Goal: Task Accomplishment & Management: Manage account settings

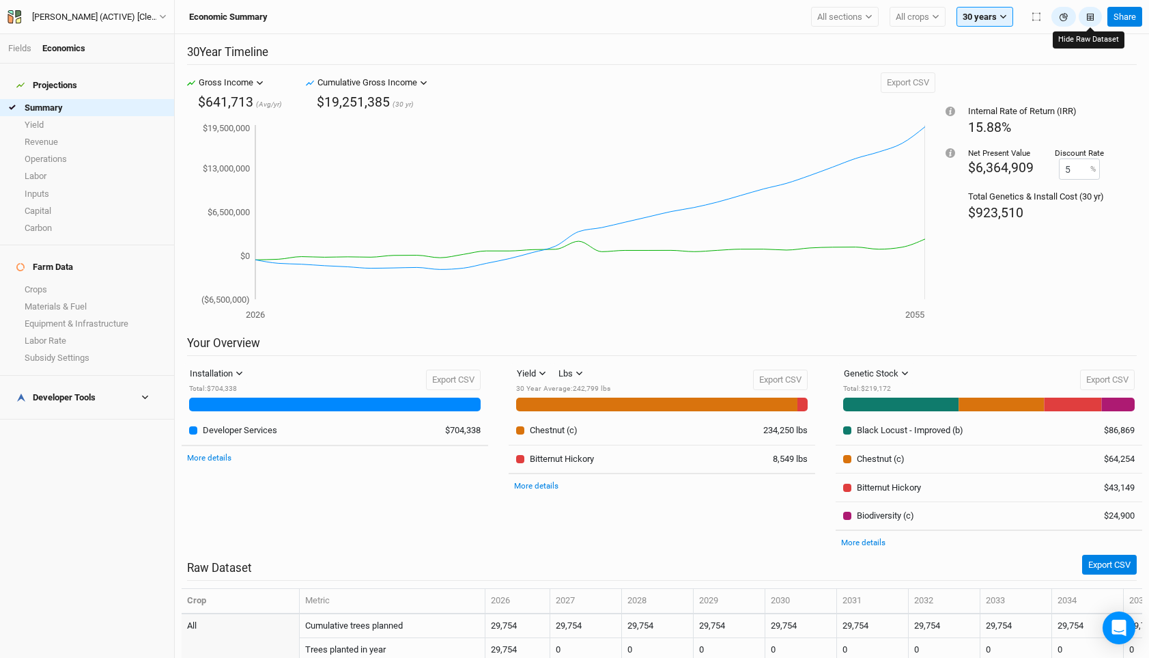
scroll to position [467, 0]
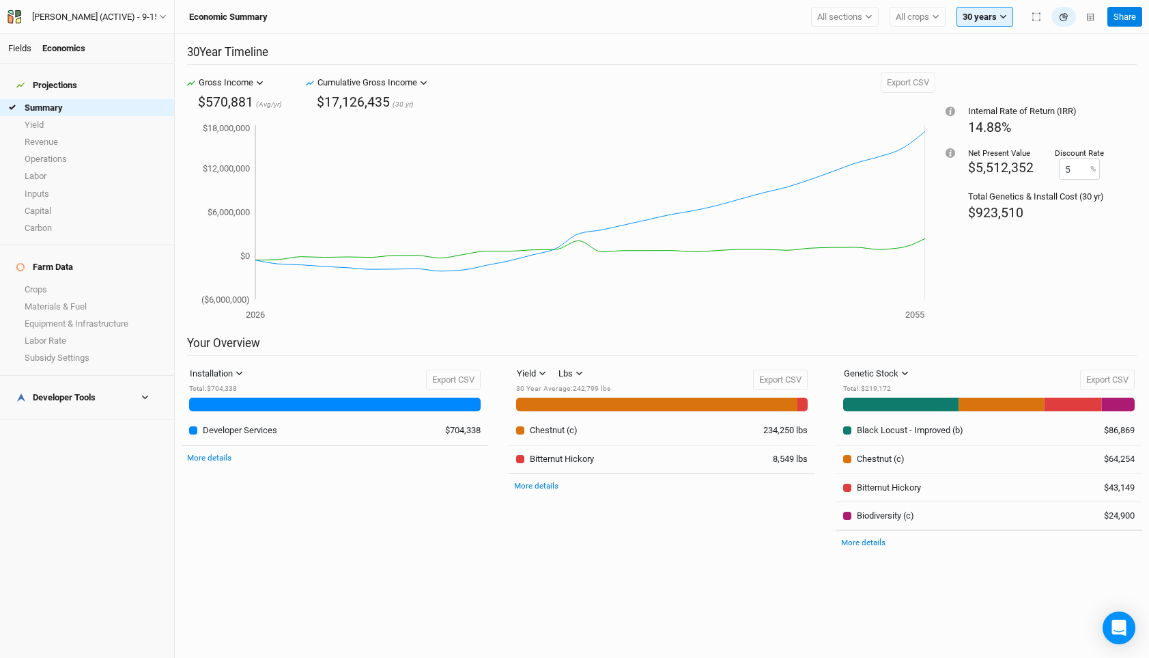
click at [24, 49] on link "Fields" at bounding box center [19, 48] width 23 height 10
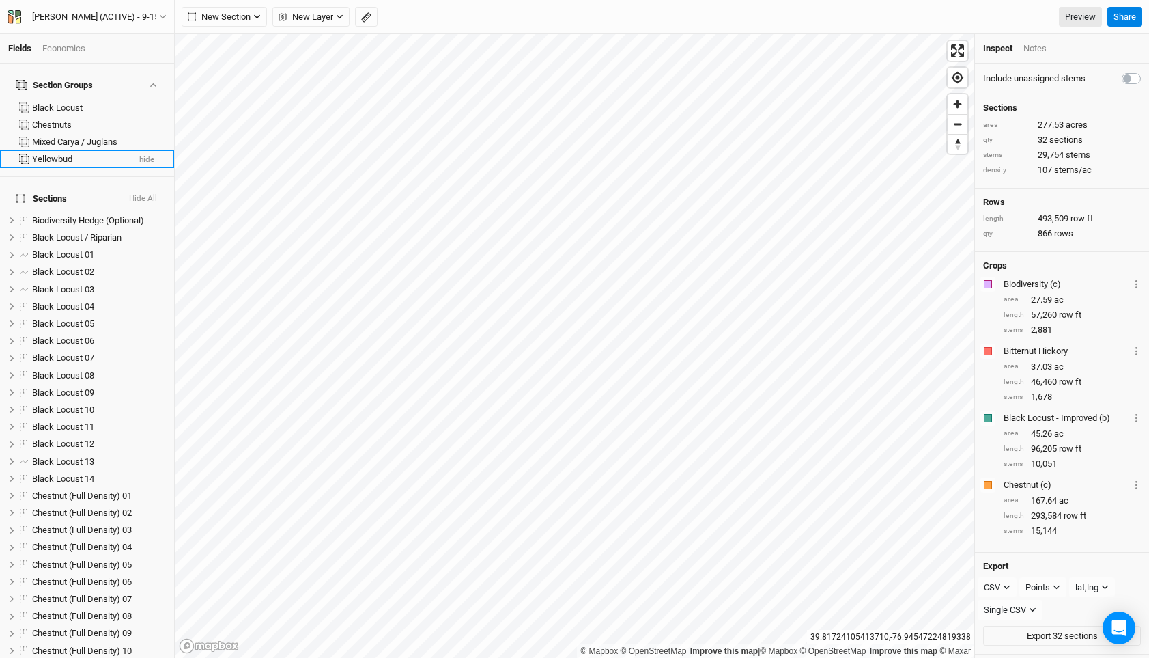
click at [85, 154] on div "Yellowbud" at bounding box center [80, 159] width 96 height 11
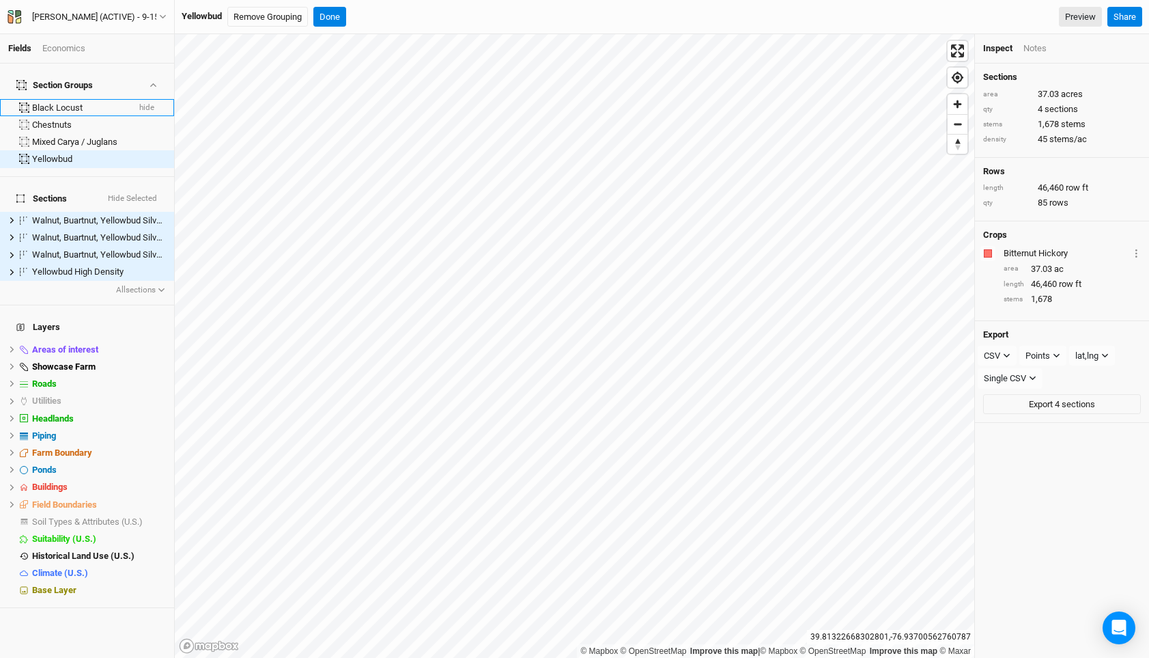
click at [153, 103] on button "hide" at bounding box center [147, 108] width 16 height 10
click at [147, 121] on button "hide" at bounding box center [147, 126] width 16 height 10
click at [85, 229] on li "Walnut, Buartnut, Yellowbud Silvopasture hide" at bounding box center [87, 237] width 174 height 17
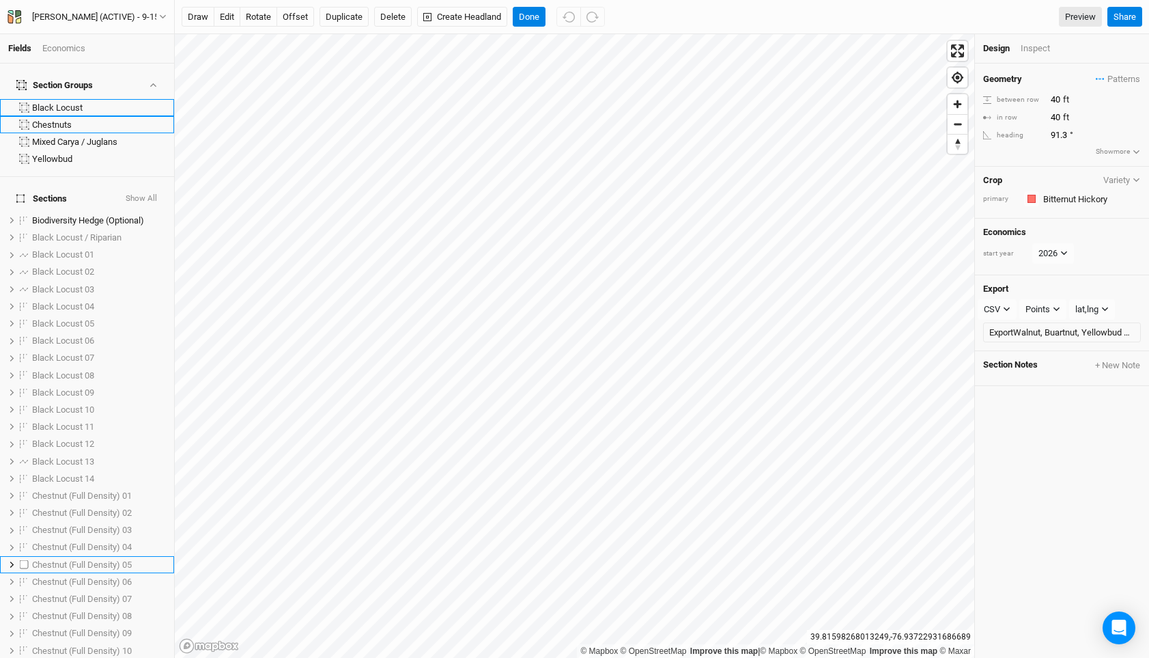
scroll to position [341, 0]
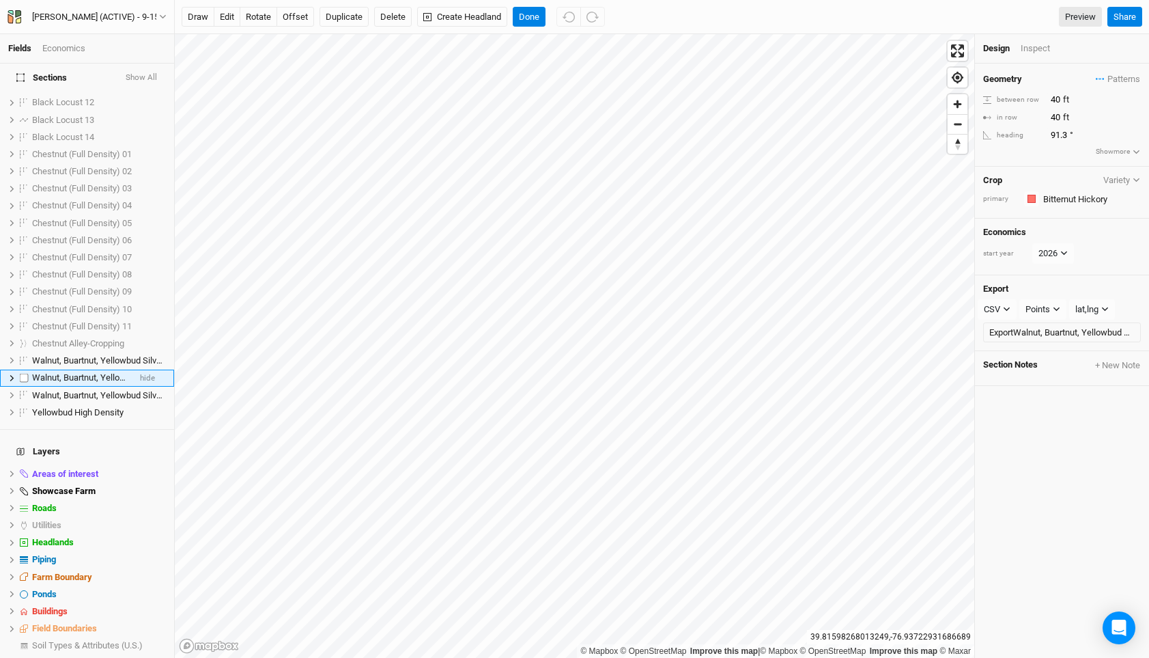
click at [100, 372] on span "Walnut, Buartnut, Yellowbud Silvopasture" at bounding box center [111, 377] width 158 height 10
click at [81, 371] on input "Walnut, Buartnut, Yellowbud Silvopasture" at bounding box center [77, 377] width 92 height 12
drag, startPoint x: 37, startPoint y: 359, endPoint x: -16, endPoint y: 358, distance: 52.6
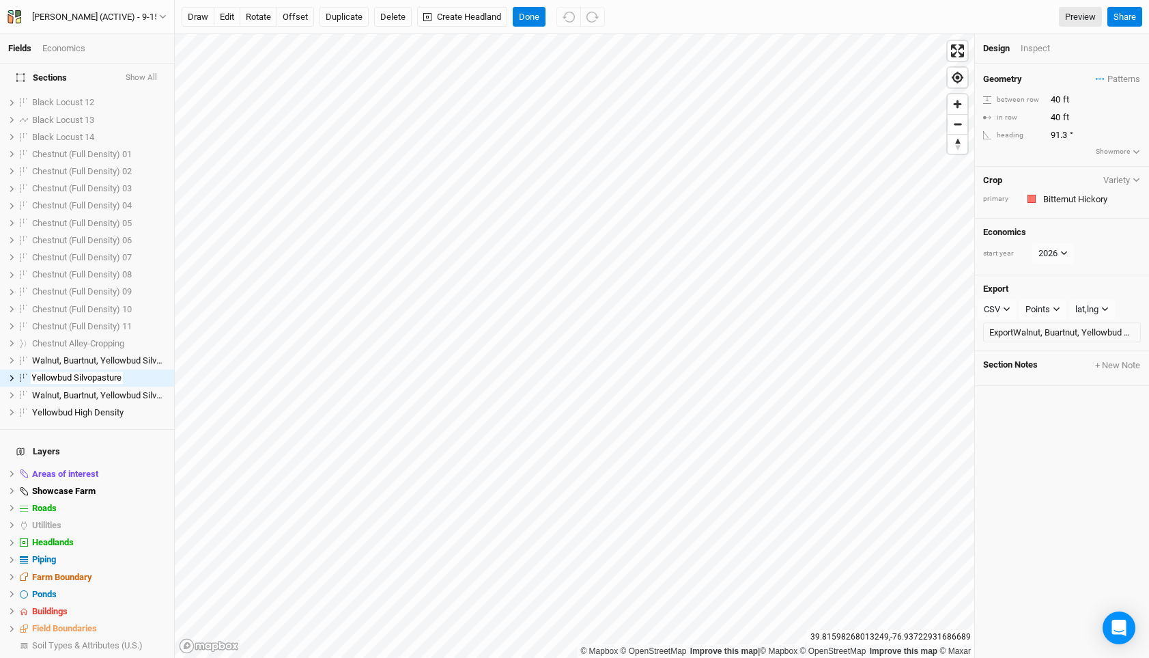
click at [0, 358] on html "Fields Economics Section Groups Black Locust Chestnuts Mixed Carya / Juglans Ye…" at bounding box center [574, 329] width 1149 height 658
click at [42, 371] on input "Walnut, Buartnut, Yellowbud Silvopasture" at bounding box center [77, 377] width 92 height 12
drag, startPoint x: 39, startPoint y: 360, endPoint x: -16, endPoint y: 360, distance: 54.6
click at [0, 360] on html "Fields Economics Section Groups Black Locust Chestnuts Mixed Carya / Juglans Ye…" at bounding box center [574, 329] width 1149 height 658
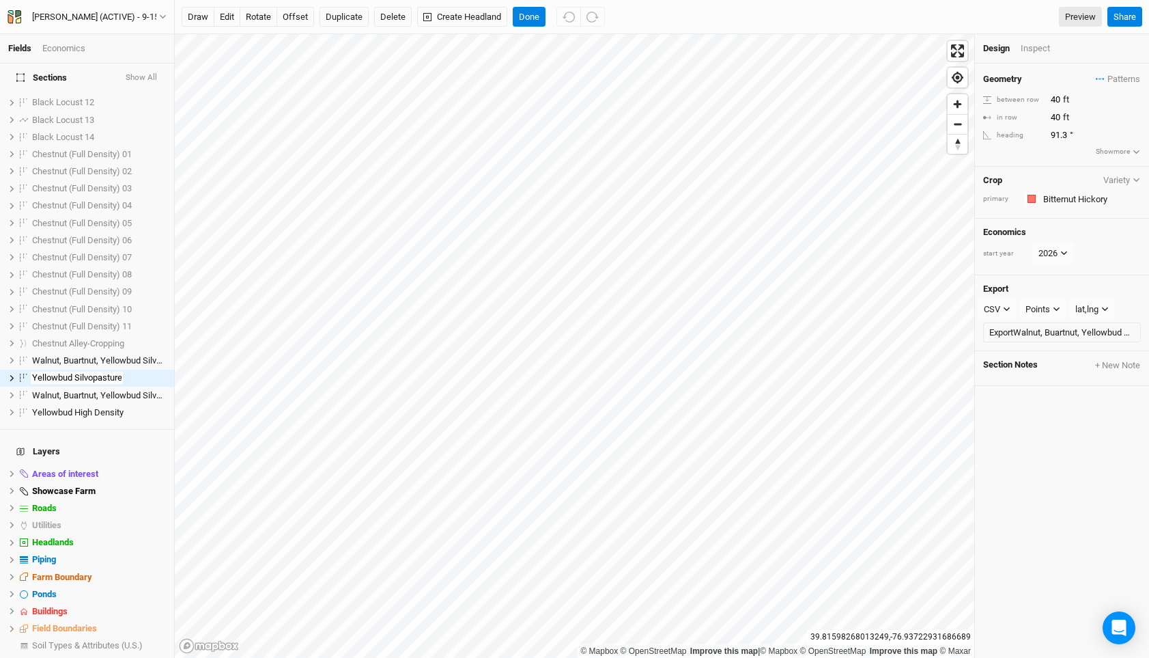
type input "Yellowbud Silvopasture"
click at [74, 407] on span "Yellowbud Silvopasture" at bounding box center [77, 412] width 90 height 10
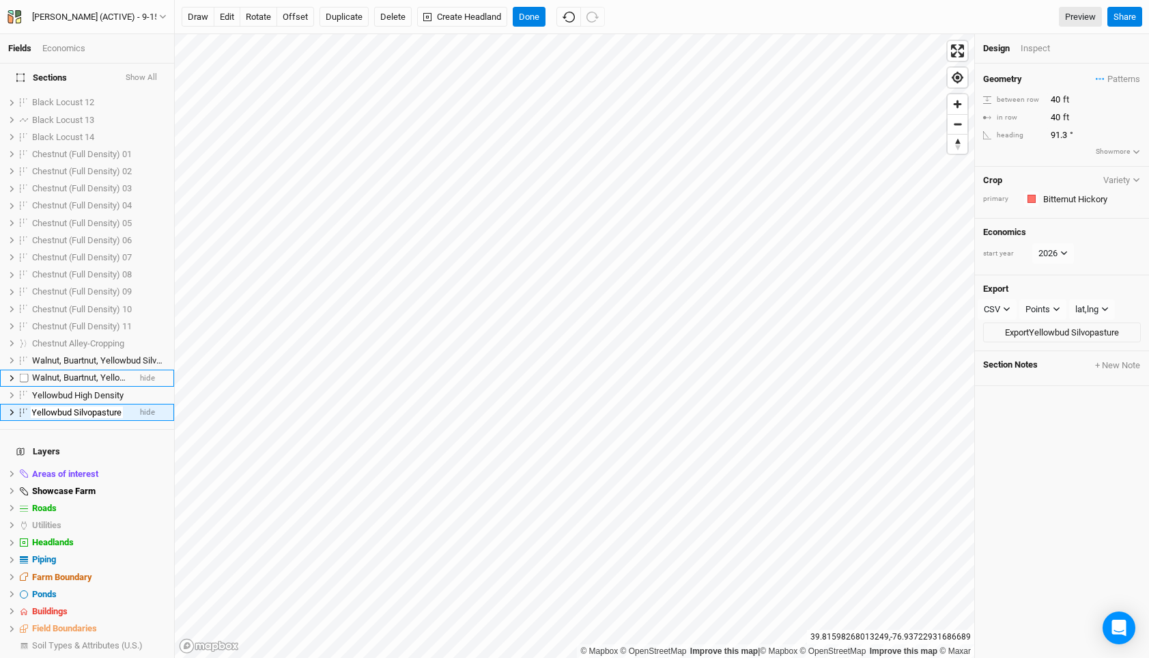
click at [89, 372] on span "Walnut, Buartnut, Yellowbud Silvopasture" at bounding box center [111, 377] width 158 height 10
click at [87, 372] on span "Walnut, Buartnut, Yellowbud Silvopasture" at bounding box center [111, 377] width 158 height 10
type input "Yellowbud Silvopasture"
click at [106, 355] on span "Walnut, Buartnut, Yellowbud Silvopasture" at bounding box center [111, 360] width 158 height 10
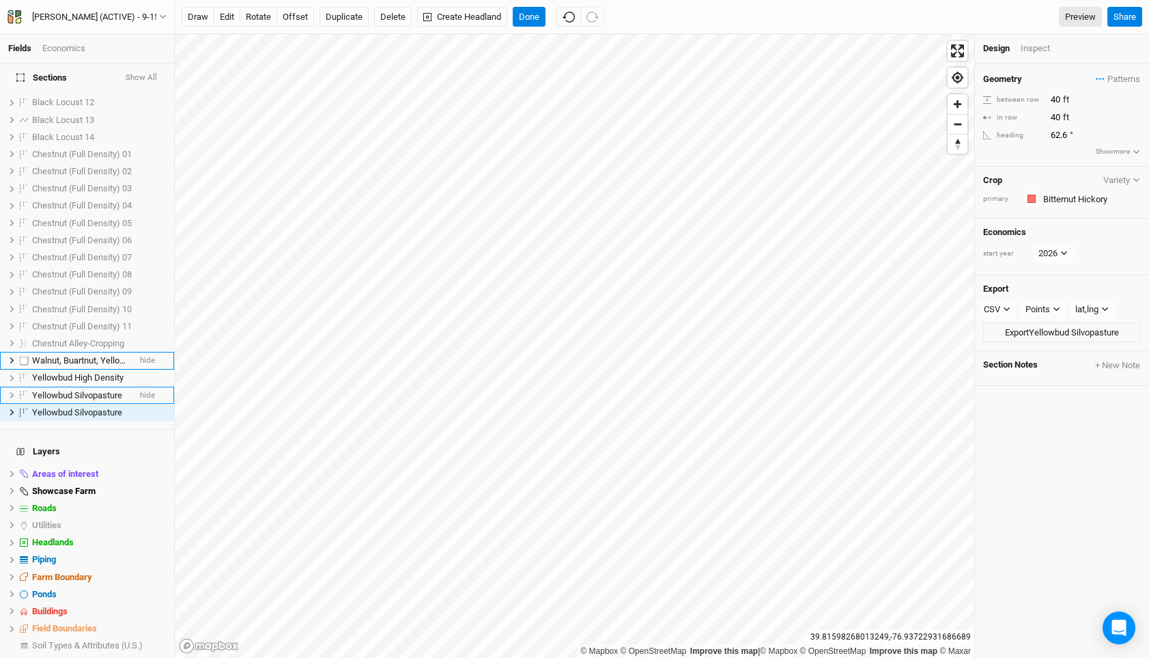
click at [106, 338] on span "Chestnut Alley-Cropping" at bounding box center [78, 343] width 92 height 10
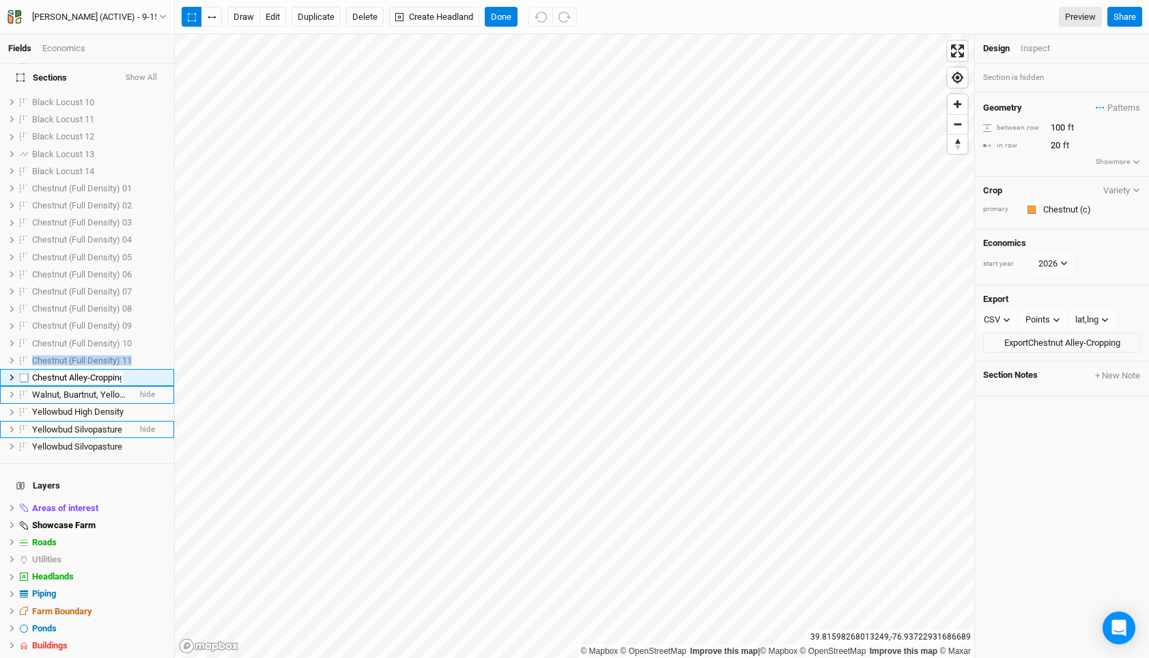
click at [106, 355] on span "Chestnut (Full Density) 11" at bounding box center [82, 360] width 100 height 10
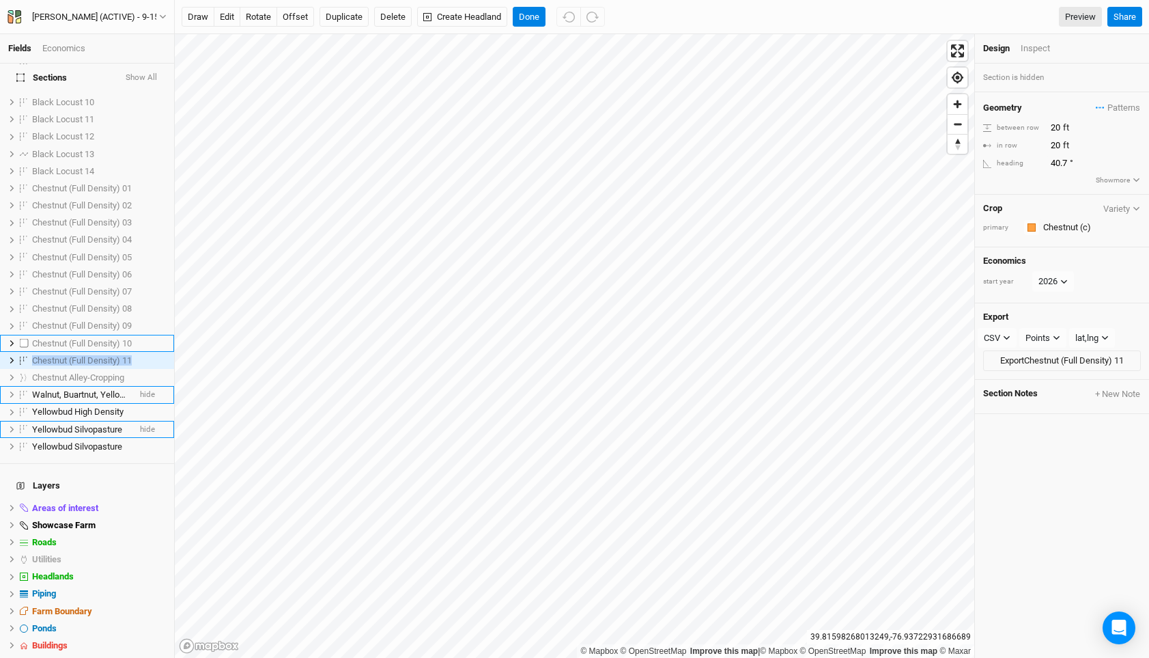
scroll to position [290, 0]
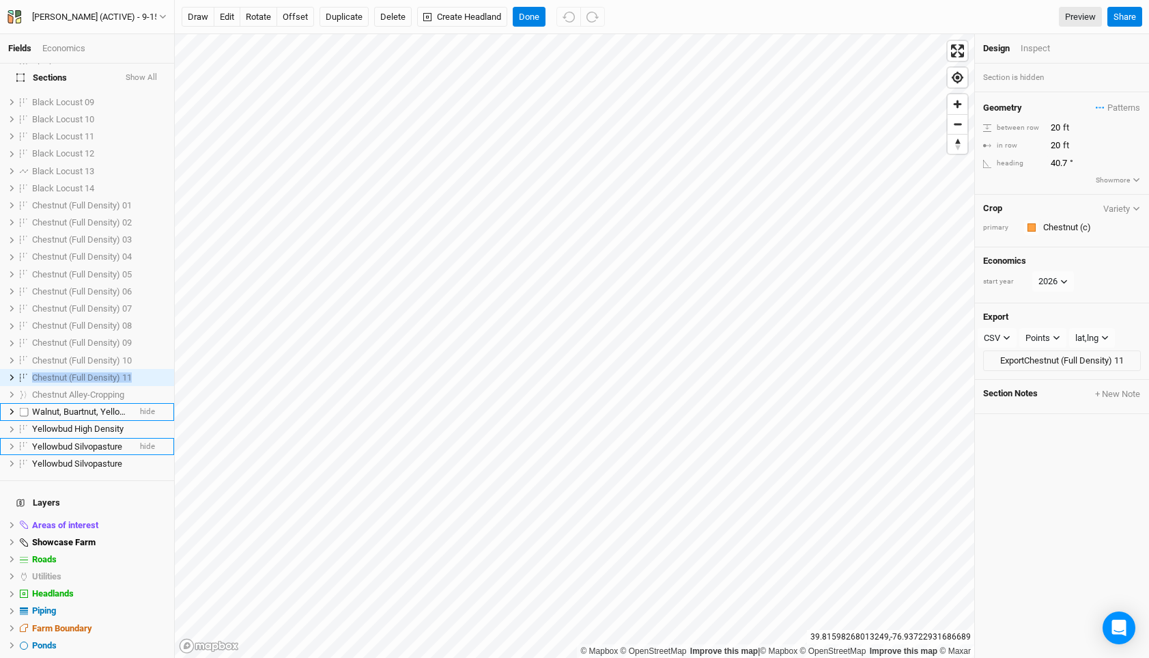
click at [98, 406] on span "Walnut, Buartnut, Yellowbud Silvopasture" at bounding box center [111, 411] width 158 height 10
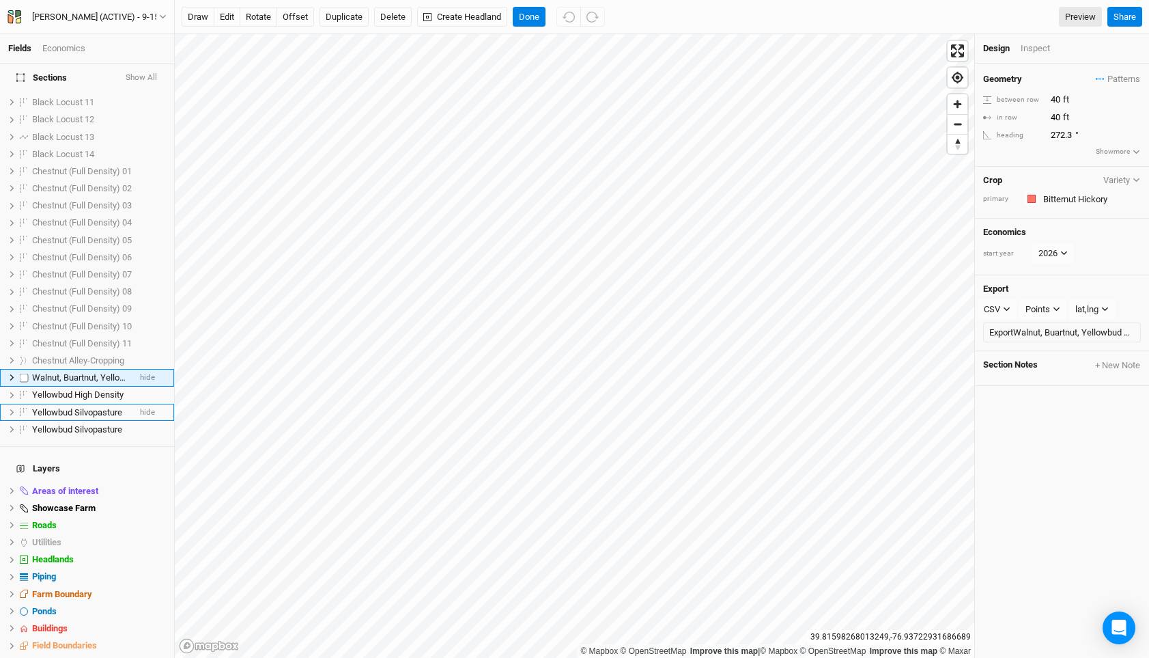
click at [94, 372] on div "Walnut, Buartnut, Yellowbud Silvopasture" at bounding box center [80, 377] width 97 height 11
type input "Yellowbud Silvopasture"
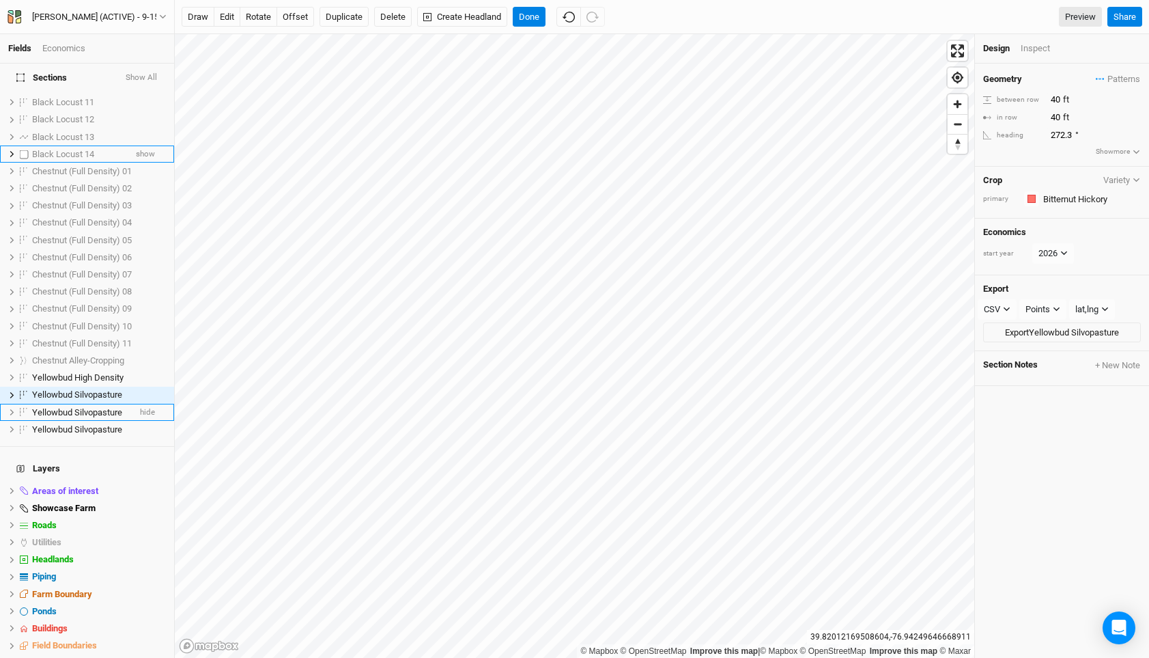
scroll to position [0, 0]
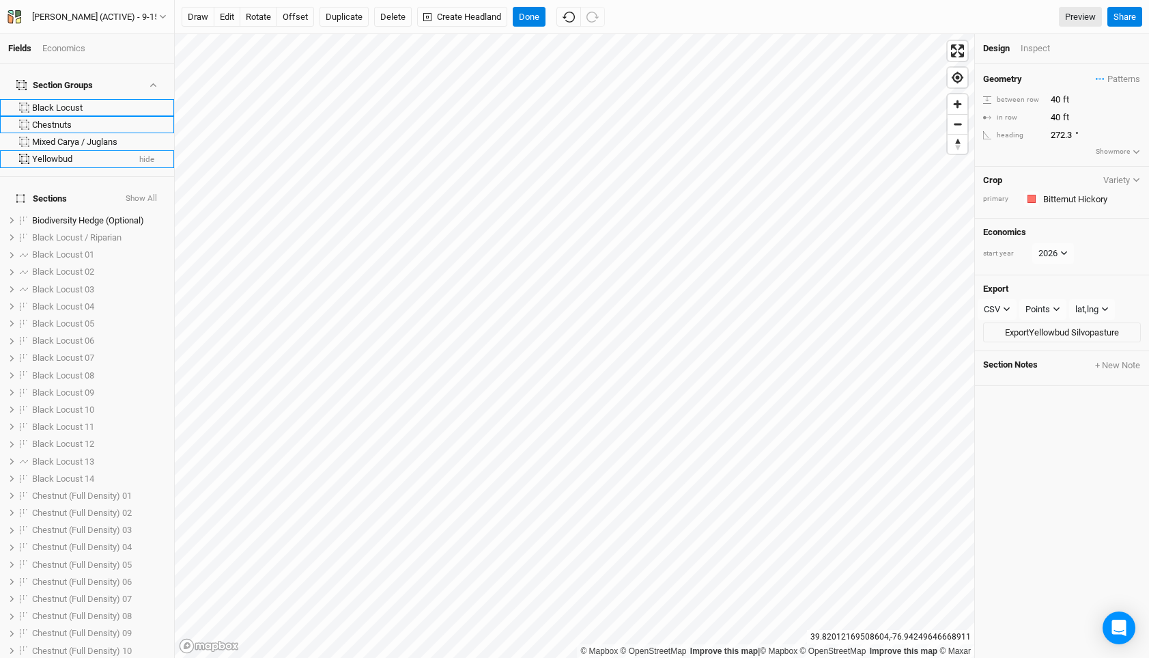
click at [80, 154] on div "Yellowbud" at bounding box center [80, 159] width 96 height 11
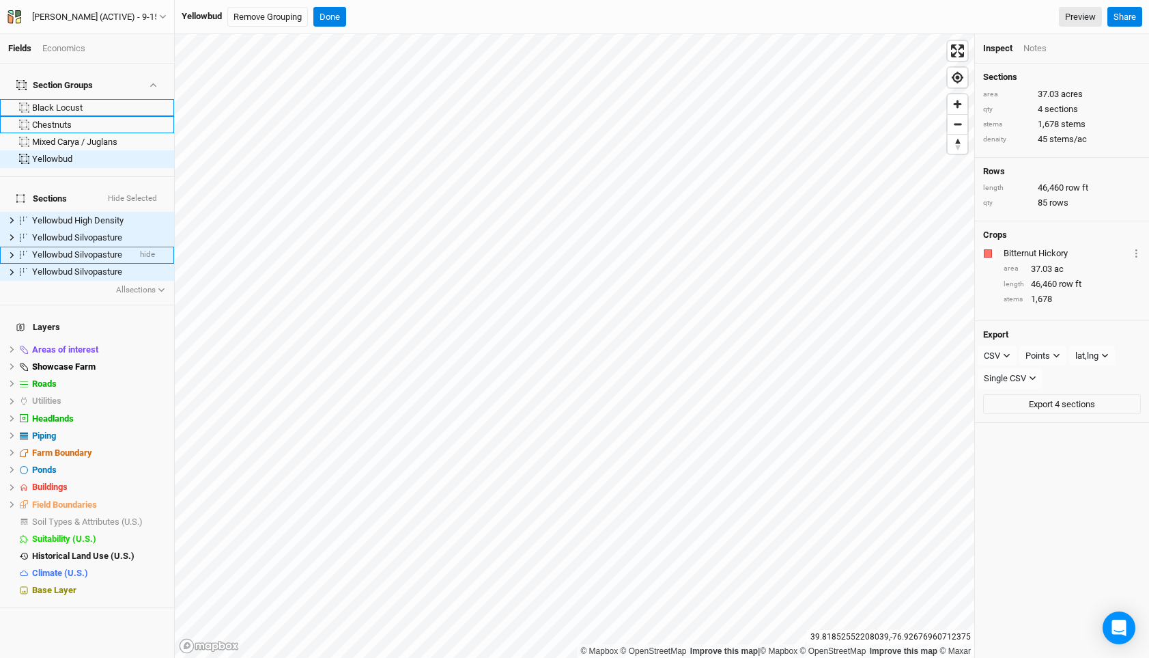
click at [1013, 46] on li "Inspect" at bounding box center [1003, 48] width 40 height 12
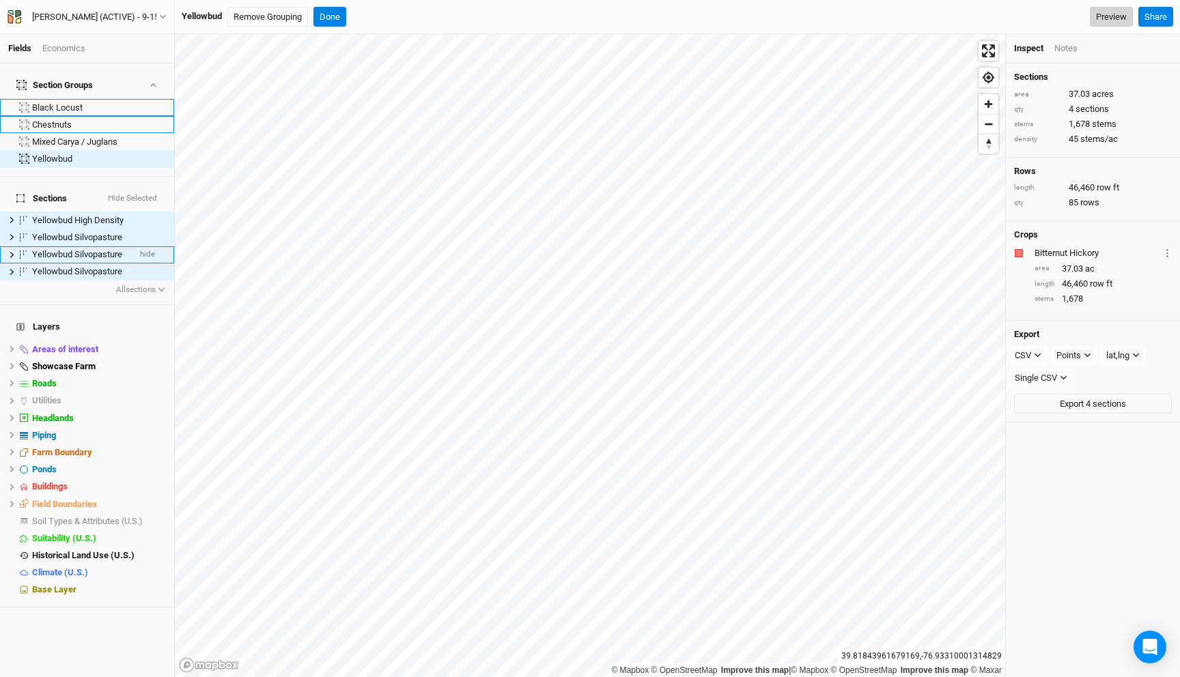
click at [1112, 22] on link "Preview" at bounding box center [1111, 17] width 43 height 20
click at [325, 23] on button "Done" at bounding box center [329, 17] width 33 height 20
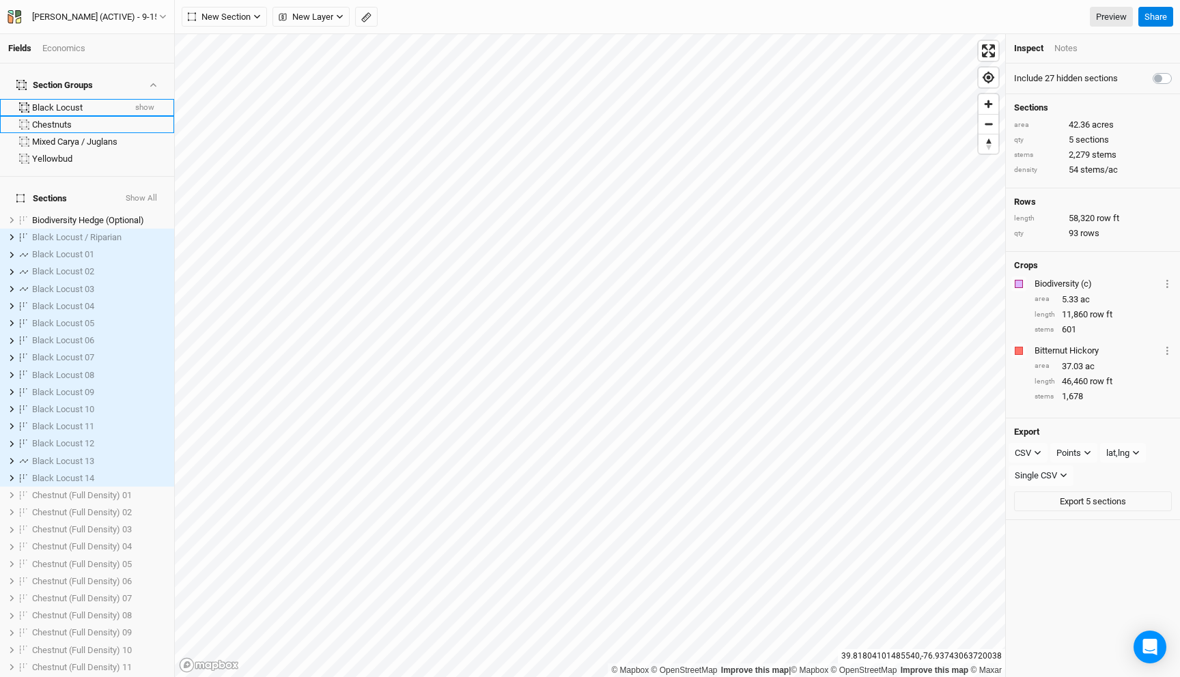
click at [150, 103] on button "show" at bounding box center [145, 108] width 20 height 10
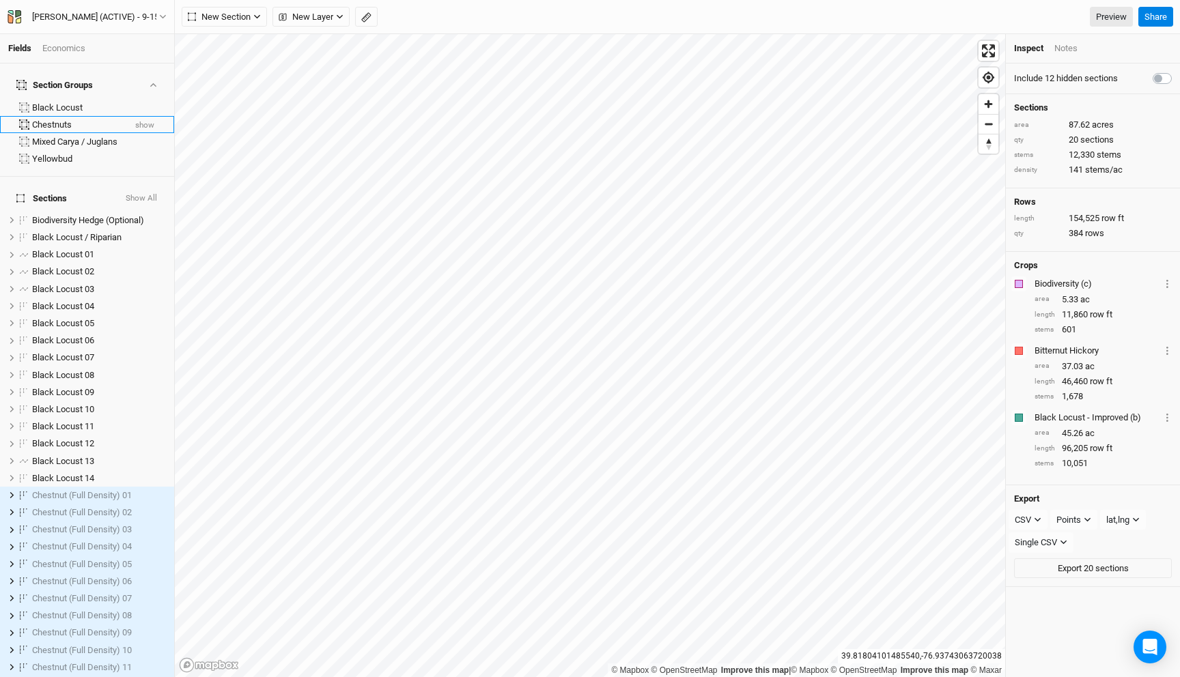
click at [148, 121] on button "show" at bounding box center [145, 126] width 20 height 10
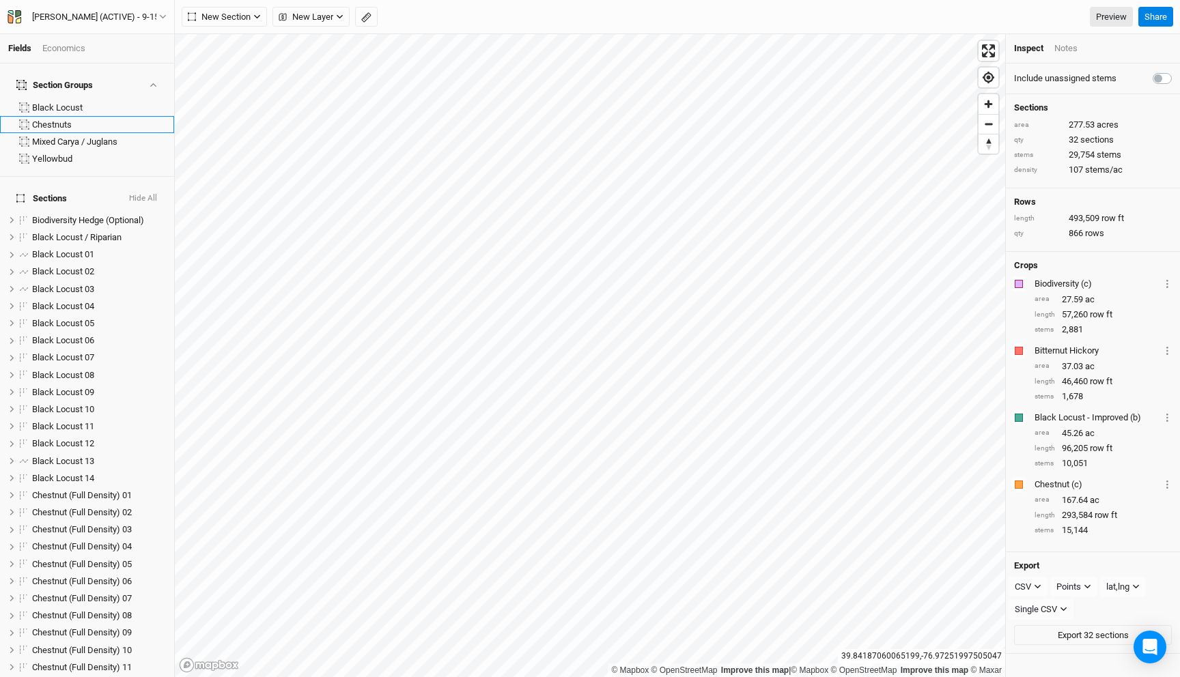
click at [58, 51] on div "Economics" at bounding box center [63, 48] width 43 height 12
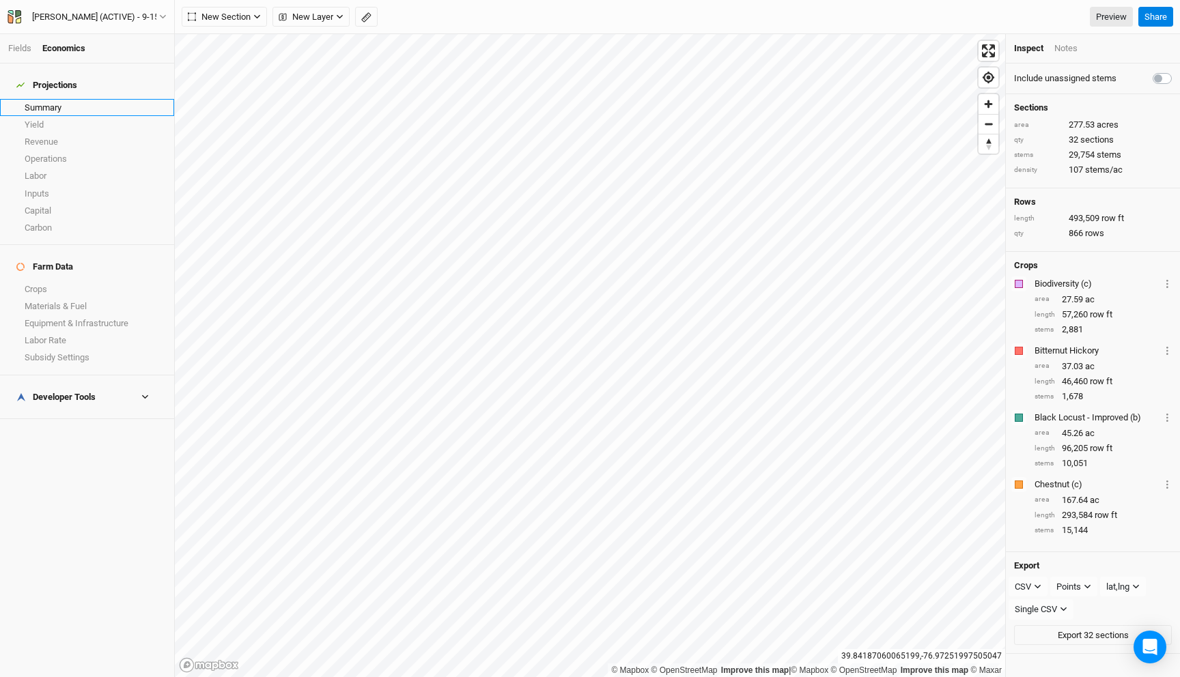
click at [66, 105] on link "Summary" at bounding box center [87, 107] width 174 height 17
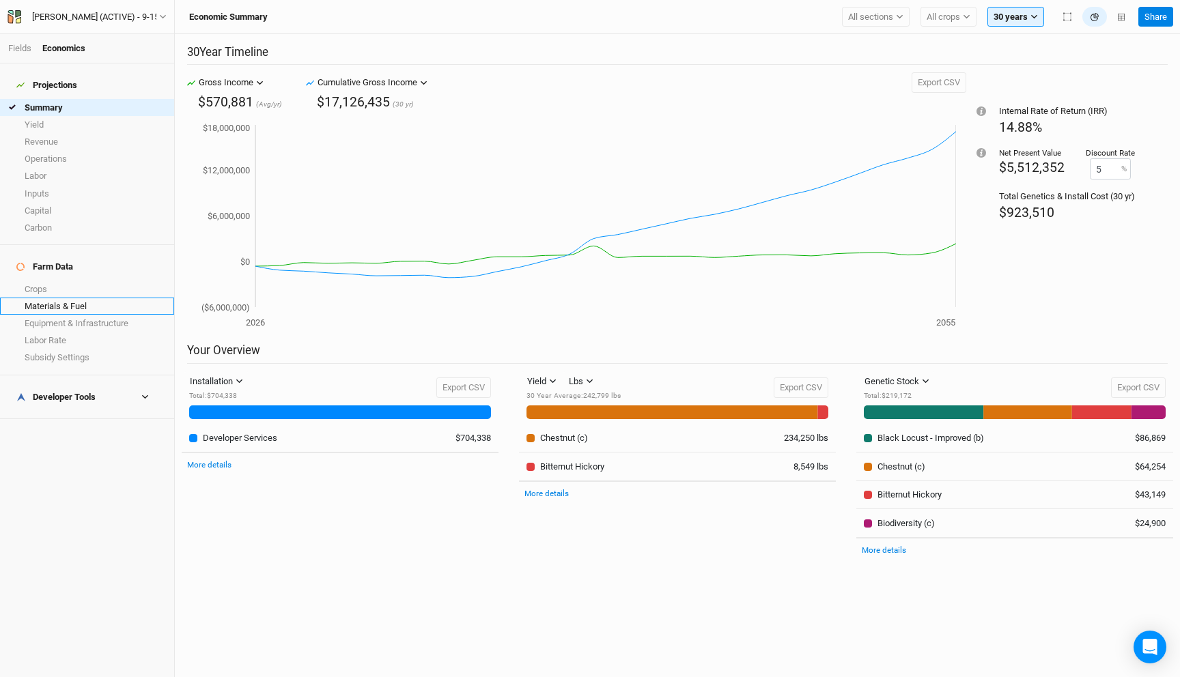
click at [64, 298] on link "Materials & Fuel" at bounding box center [87, 306] width 174 height 17
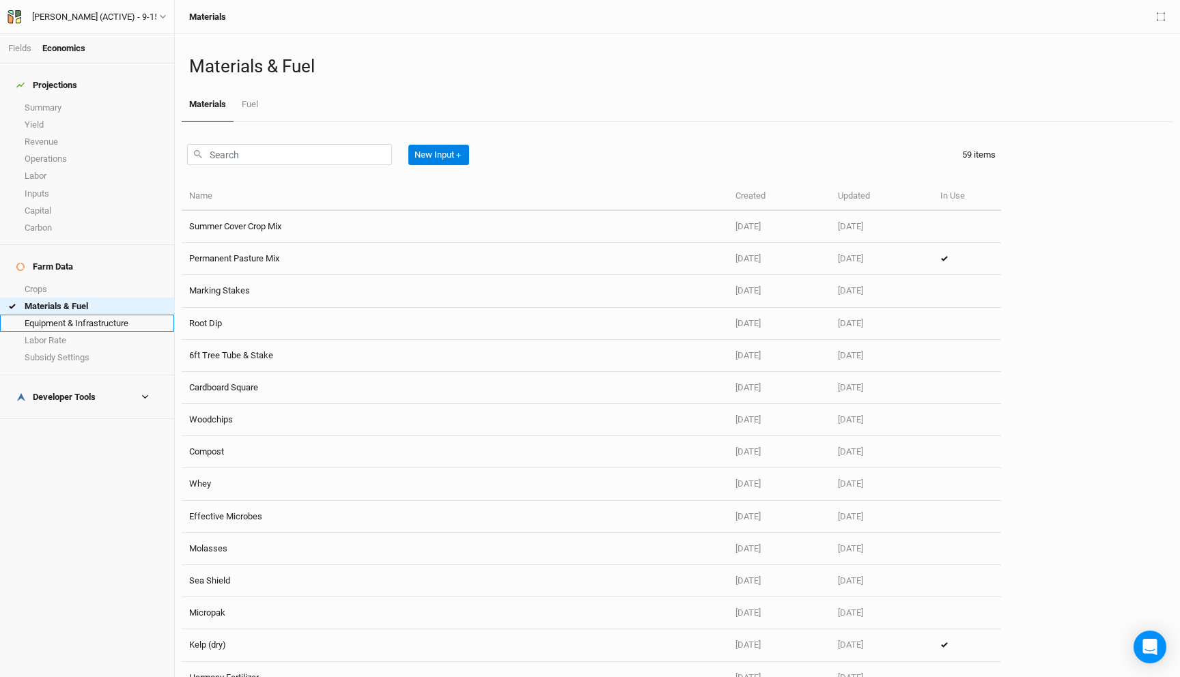
click at [103, 315] on link "Equipment & Infrastructure" at bounding box center [87, 323] width 174 height 17
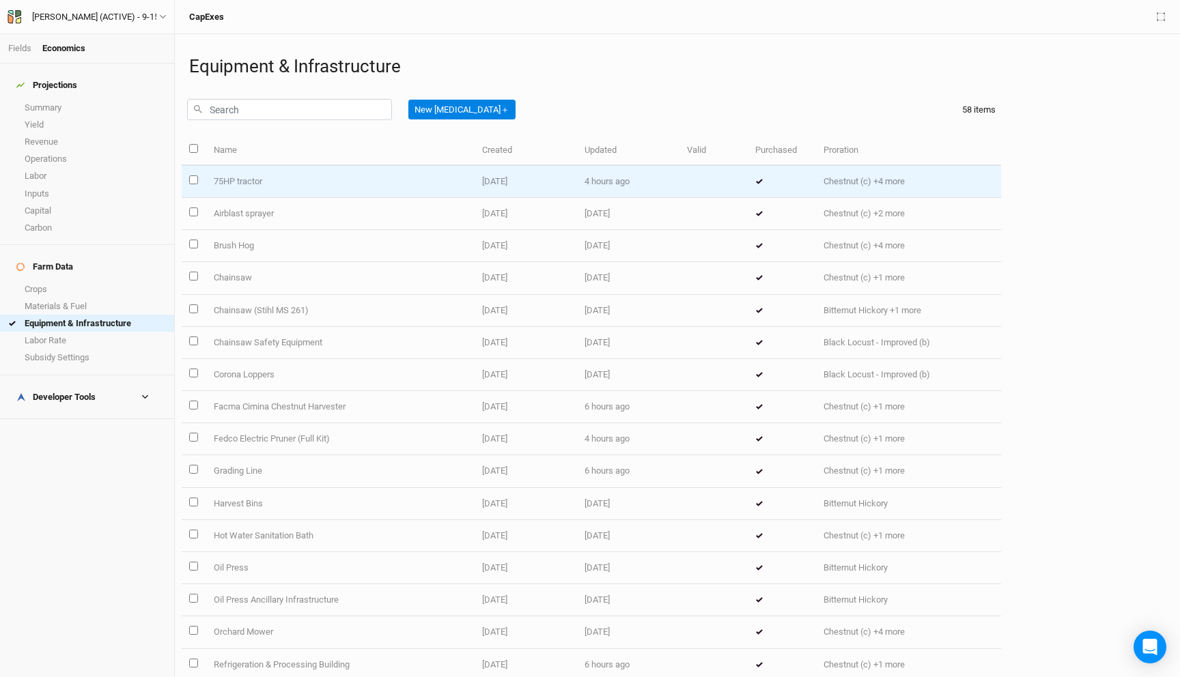
click at [297, 178] on td "75HP tractor" at bounding box center [340, 182] width 268 height 32
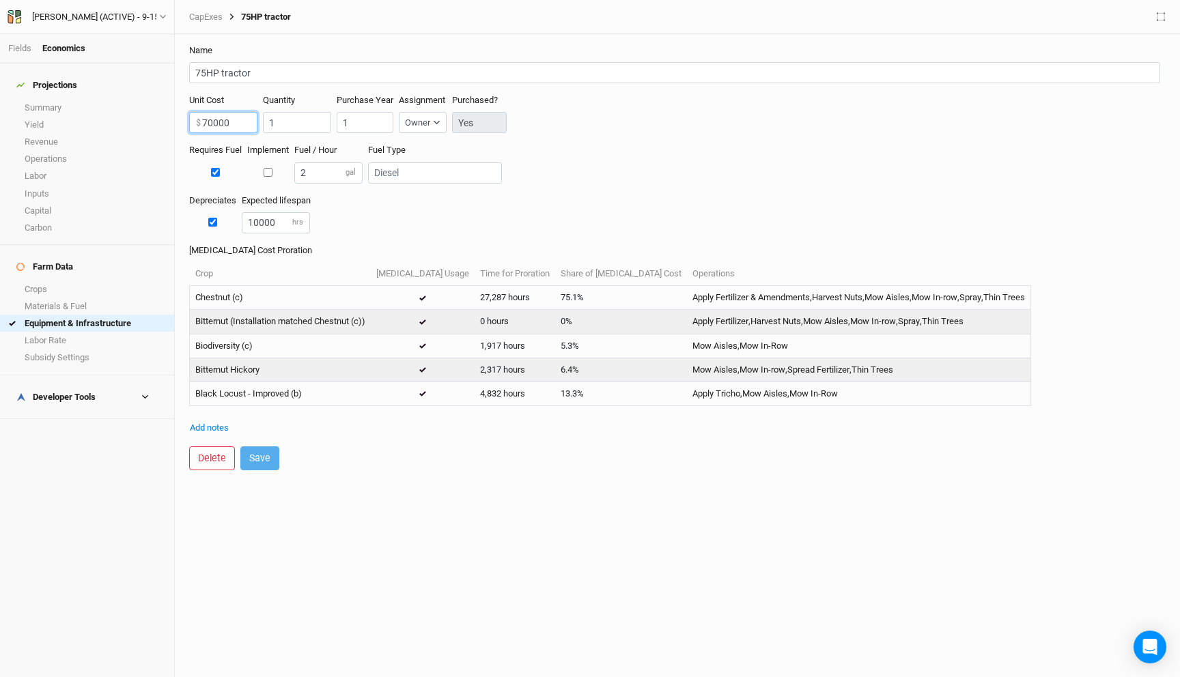
click at [217, 124] on input "70000" at bounding box center [223, 122] width 68 height 21
type input "0"
click at [261, 460] on button "Save" at bounding box center [259, 459] width 39 height 24
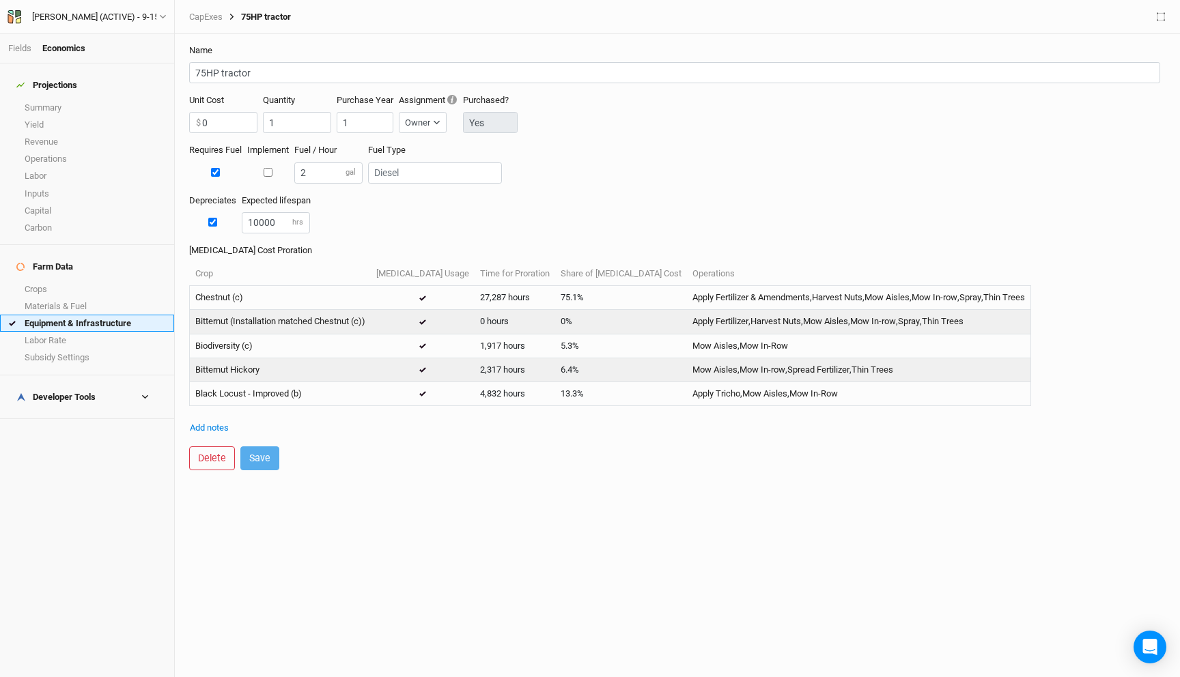
click at [54, 315] on link "Equipment & Infrastructure" at bounding box center [87, 323] width 174 height 17
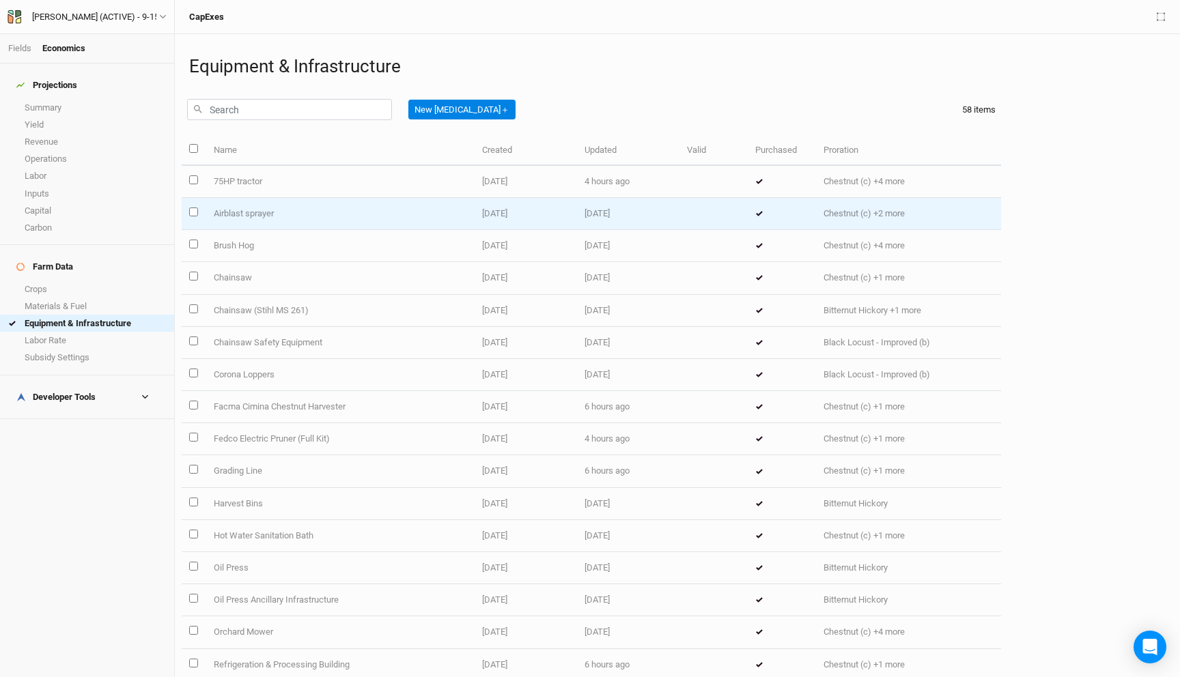
click at [242, 216] on td "Airblast sprayer" at bounding box center [340, 214] width 268 height 32
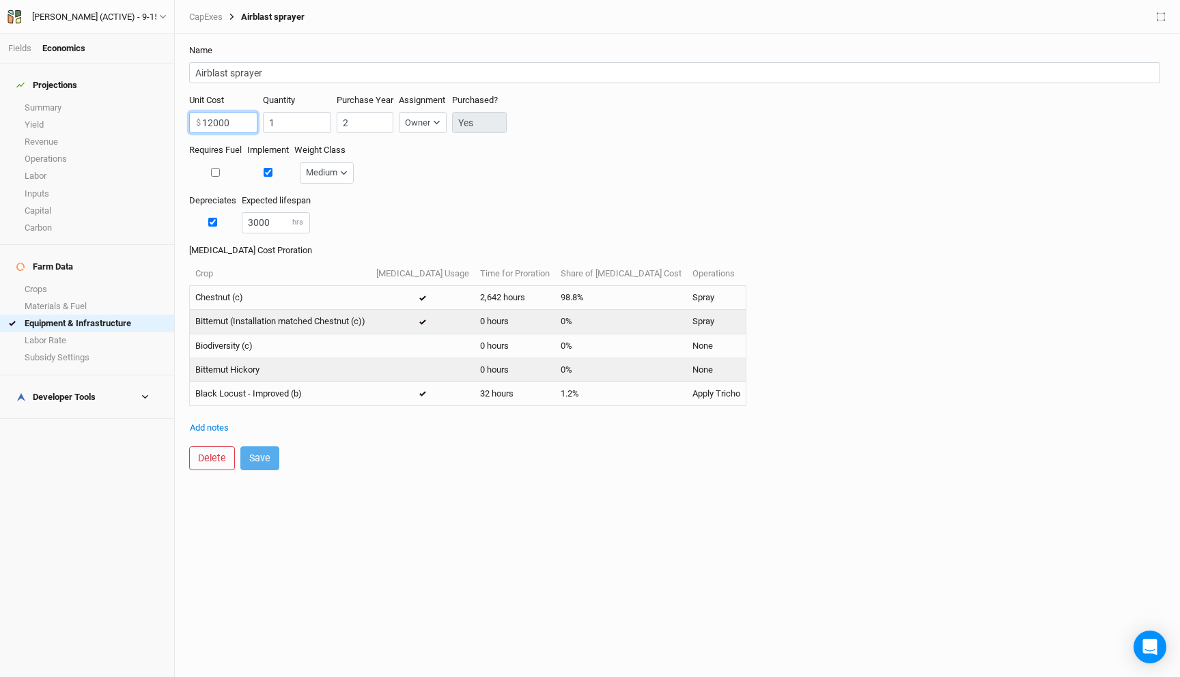
click at [223, 123] on input "12000" at bounding box center [223, 122] width 68 height 21
type input "0"
click at [262, 457] on button "Save" at bounding box center [259, 459] width 39 height 24
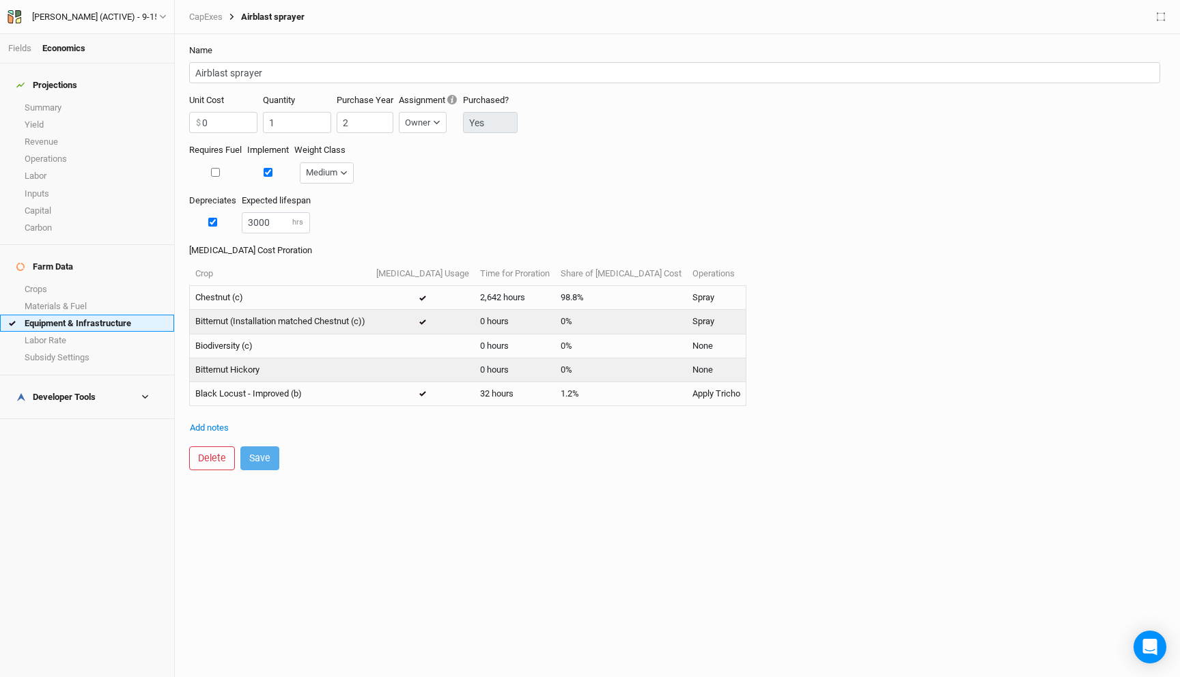
click at [79, 315] on link "Equipment & Infrastructure" at bounding box center [87, 323] width 174 height 17
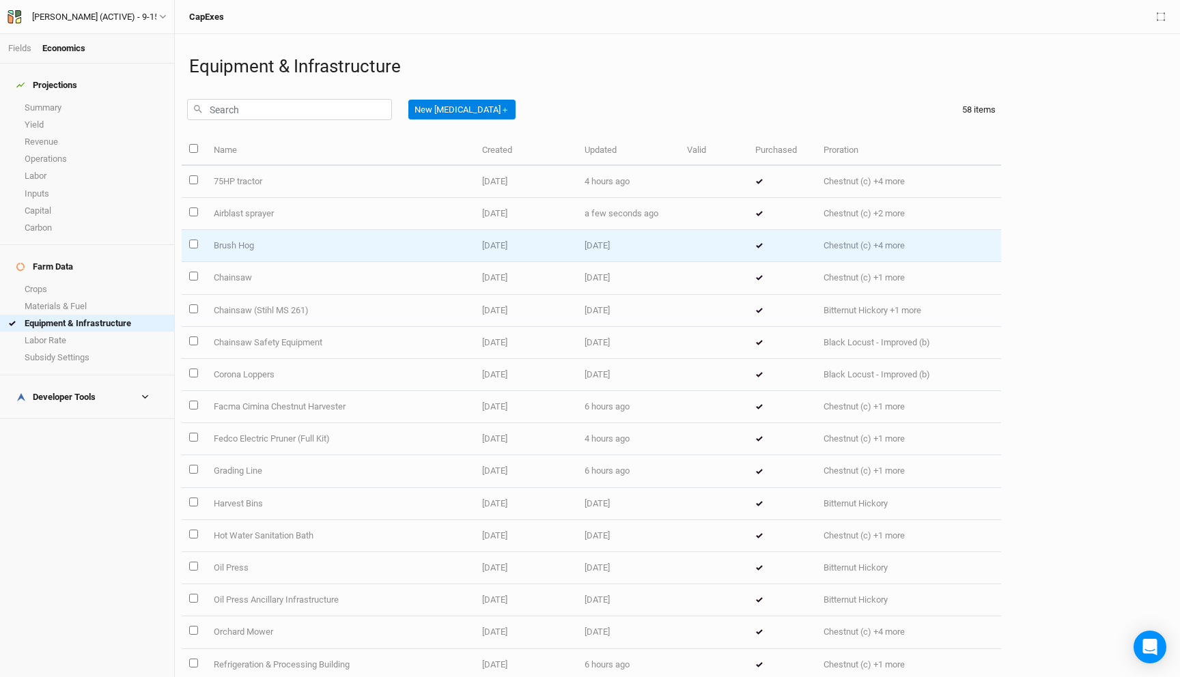
click at [258, 253] on td "Brush Hog" at bounding box center [340, 246] width 268 height 32
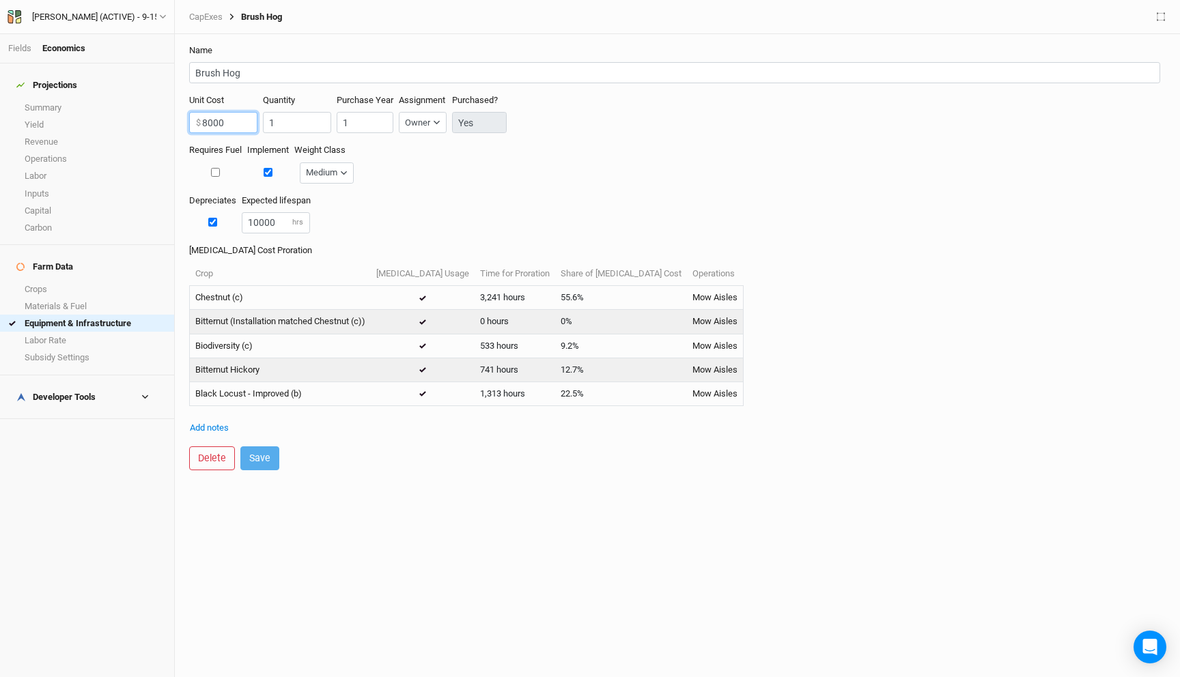
click at [228, 121] on input "8000" at bounding box center [223, 122] width 68 height 21
type input "0"
click at [260, 466] on button "Save" at bounding box center [259, 459] width 39 height 24
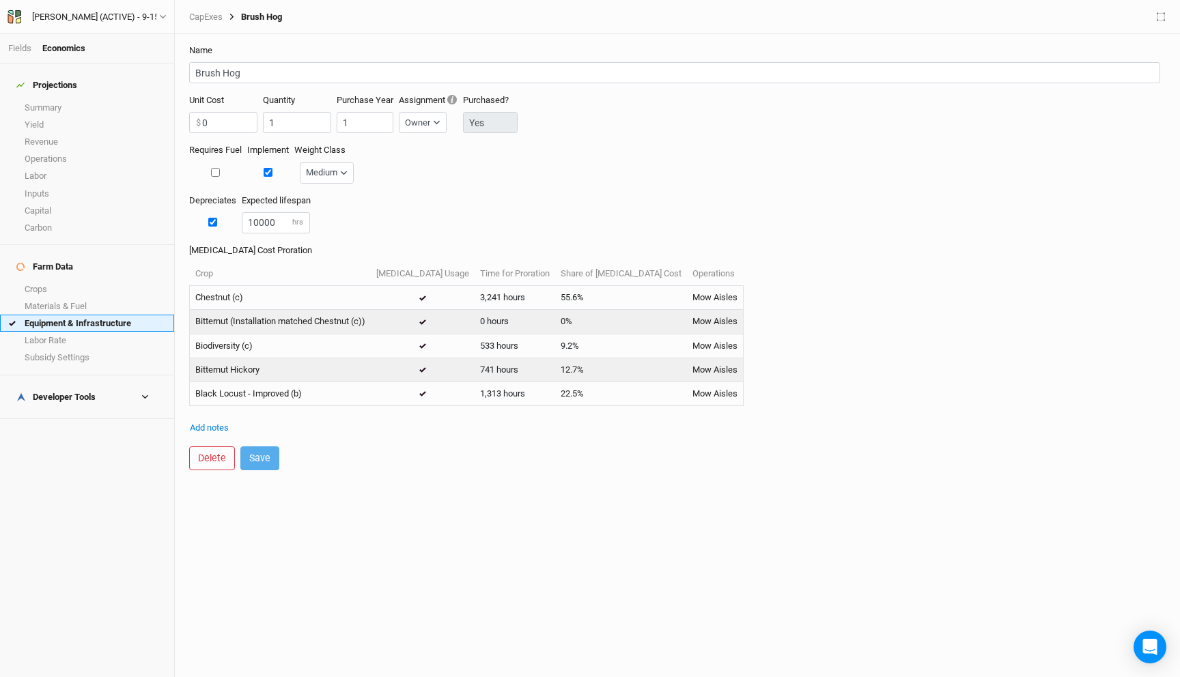
click at [92, 315] on link "Equipment & Infrastructure" at bounding box center [87, 323] width 174 height 17
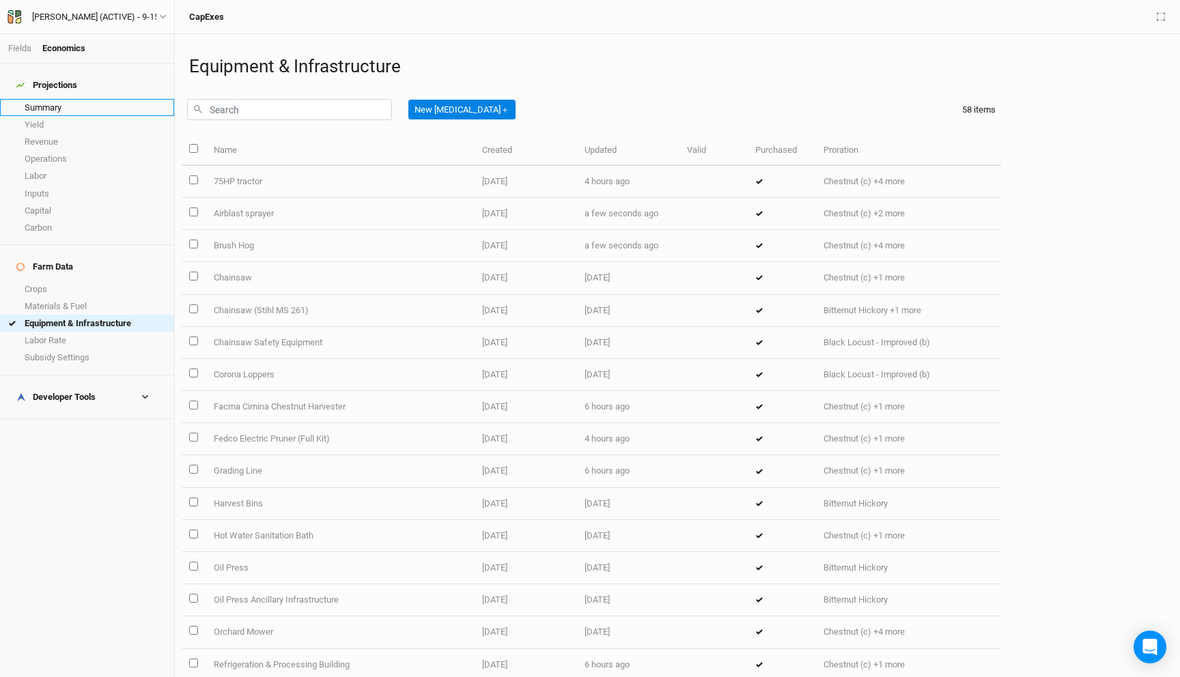
click at [48, 100] on link "Summary" at bounding box center [87, 107] width 174 height 17
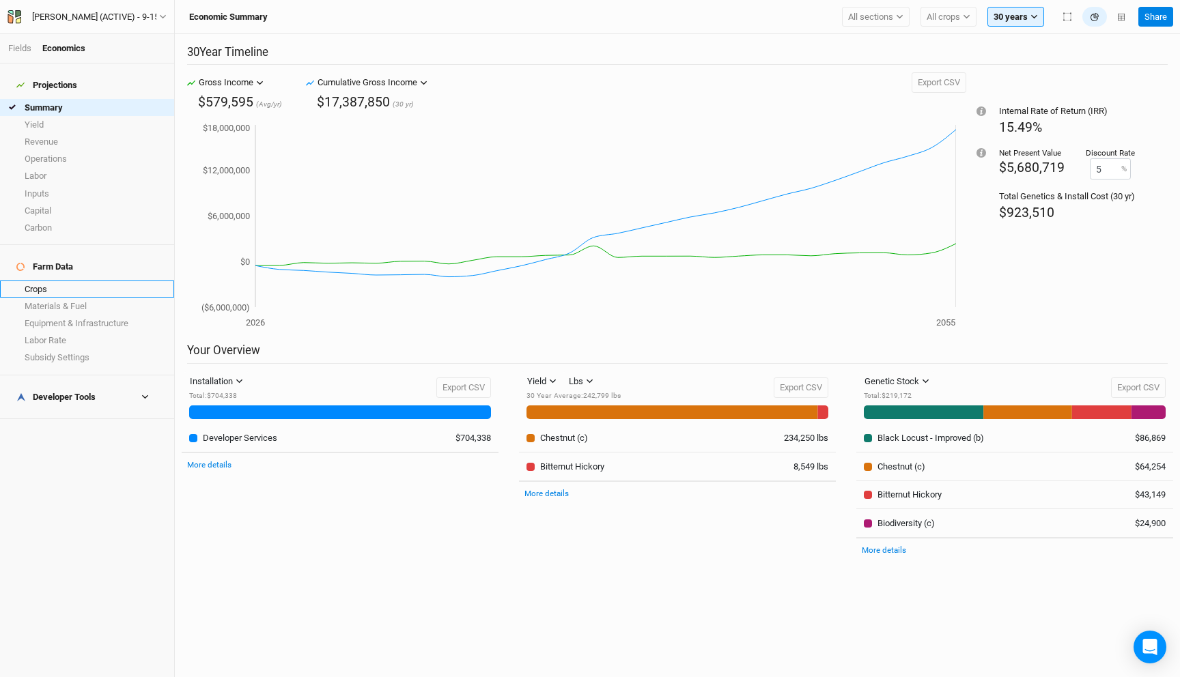
click at [73, 281] on link "Crops" at bounding box center [87, 289] width 174 height 17
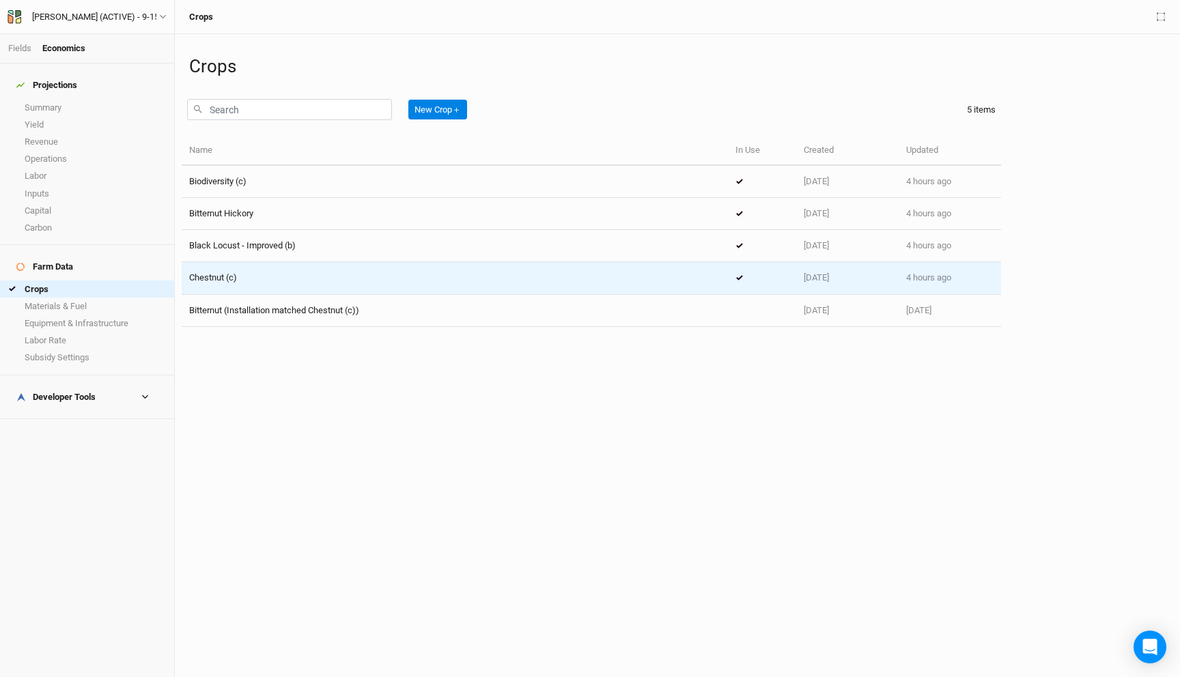
click at [298, 281] on div "Chestnut (c)" at bounding box center [454, 278] width 531 height 12
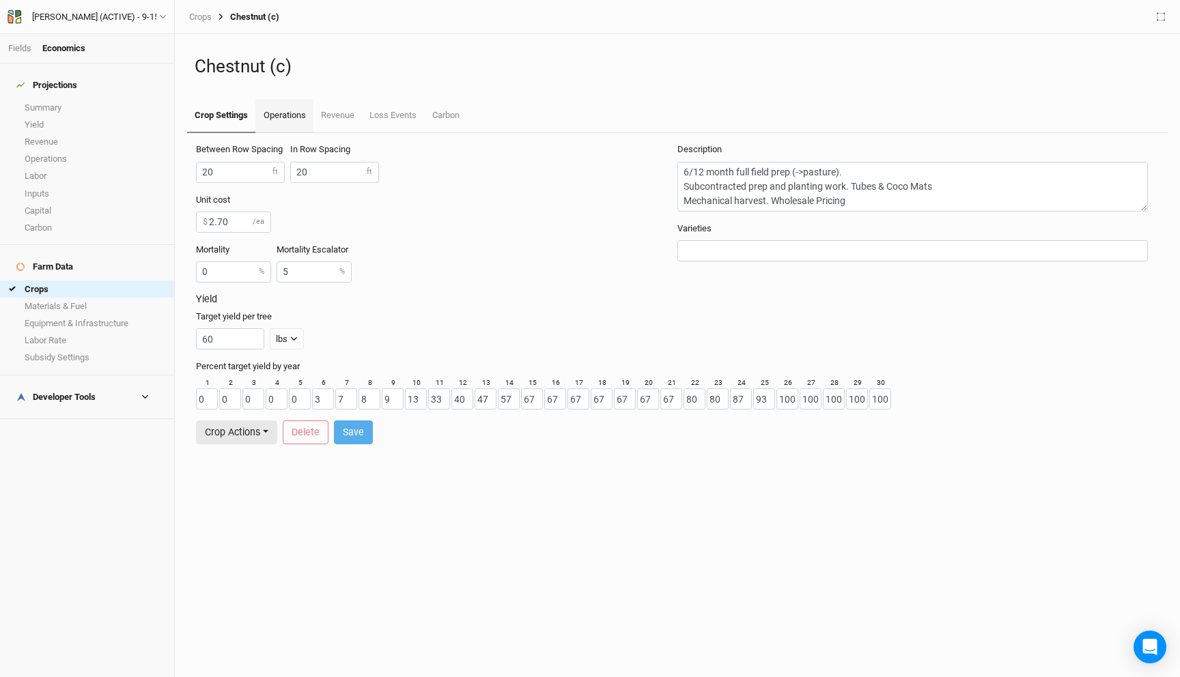
click at [282, 128] on link "Operations" at bounding box center [283, 116] width 57 height 34
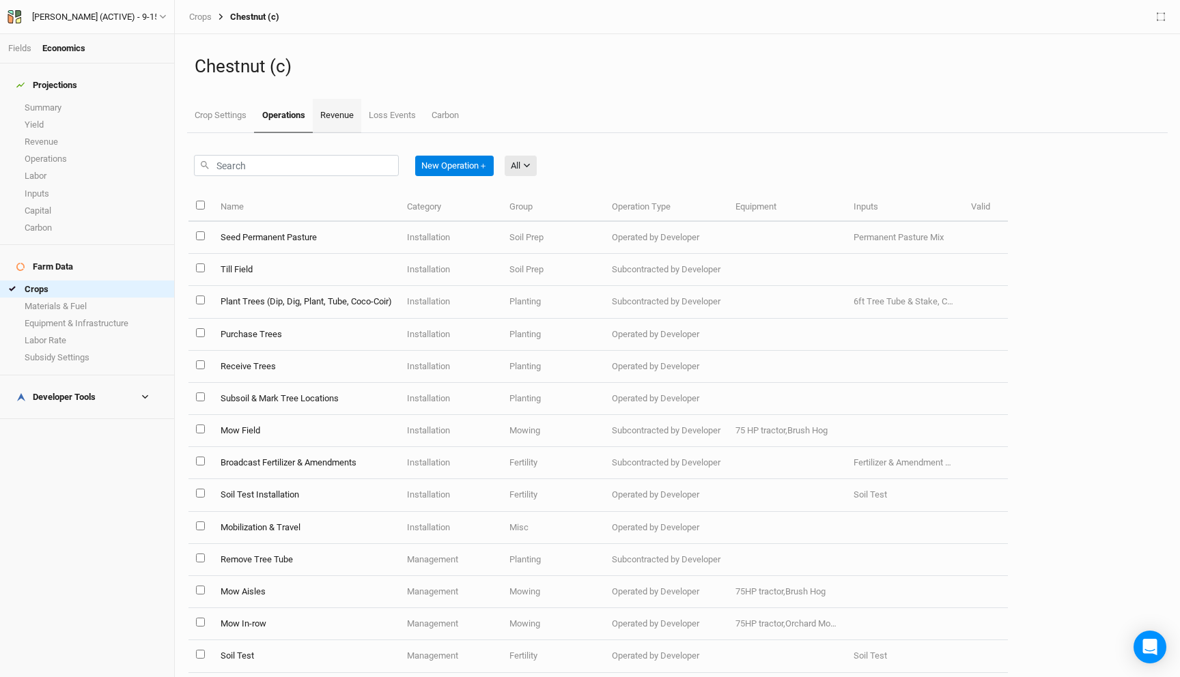
click at [331, 105] on link "Revenue" at bounding box center [337, 116] width 48 height 34
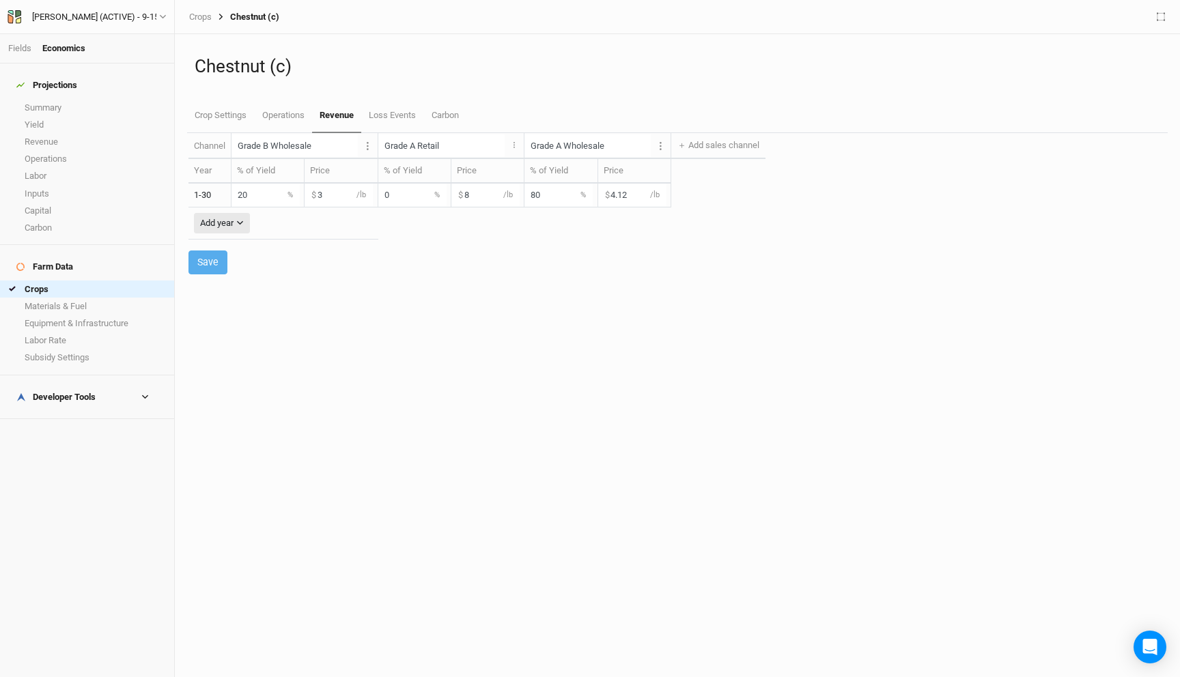
click at [524, 197] on input "80" at bounding box center [558, 195] width 68 height 23
click at [524, 193] on input "80" at bounding box center [558, 195] width 68 height 23
click at [524, 194] on input "80" at bounding box center [558, 195] width 68 height 23
type input "80"
click at [602, 196] on input "4.12" at bounding box center [632, 195] width 68 height 23
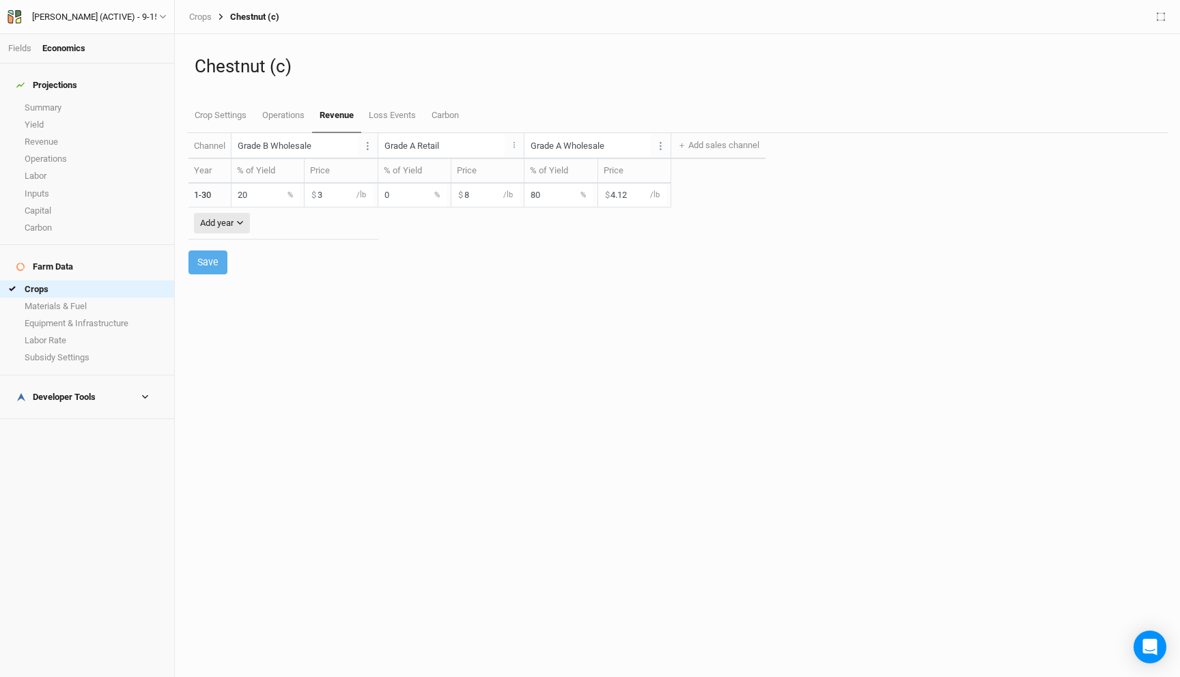
click at [609, 196] on input "4.12" at bounding box center [632, 195] width 68 height 23
type input "4.50"
click at [219, 260] on button "Save" at bounding box center [207, 263] width 39 height 24
click at [56, 99] on link "Summary" at bounding box center [87, 107] width 174 height 17
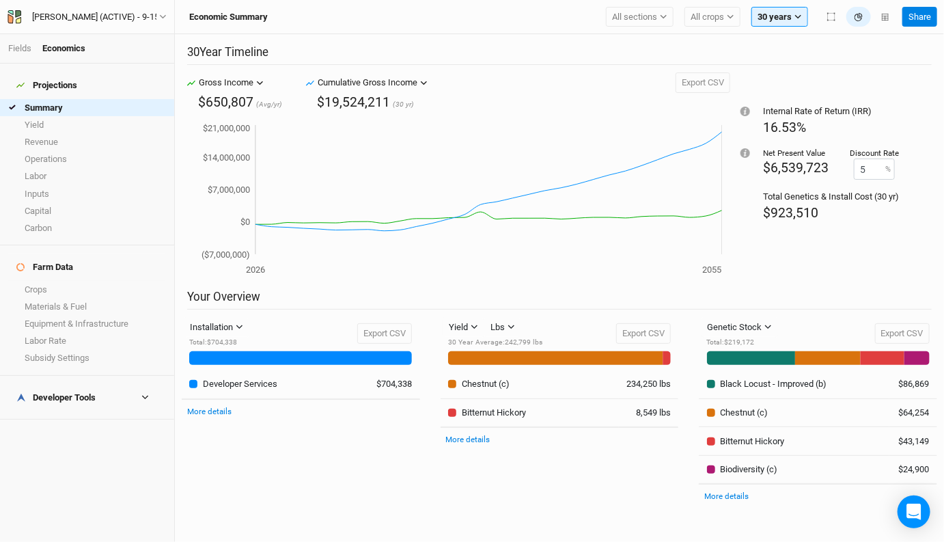
click at [149, 393] on icon at bounding box center [145, 397] width 8 height 8
click at [85, 410] on link "Quote Summary" at bounding box center [87, 418] width 174 height 17
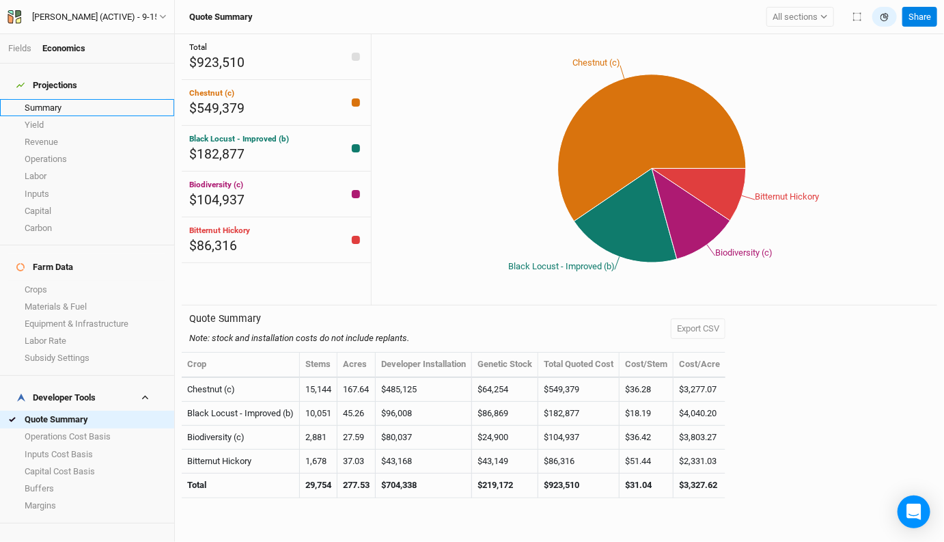
click at [51, 100] on link "Summary" at bounding box center [87, 107] width 174 height 17
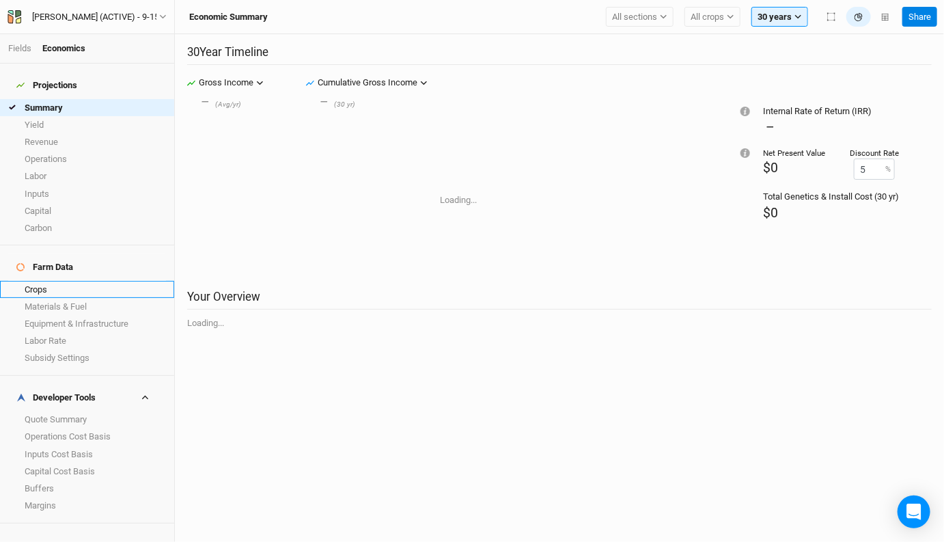
click at [44, 281] on link "Crops" at bounding box center [87, 289] width 174 height 17
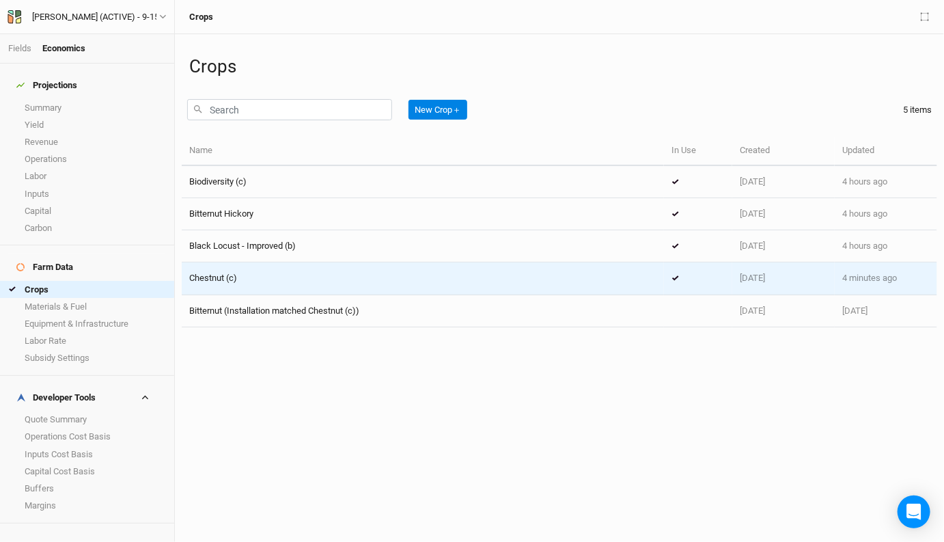
click at [238, 281] on div "Chestnut (c)" at bounding box center [422, 278] width 467 height 12
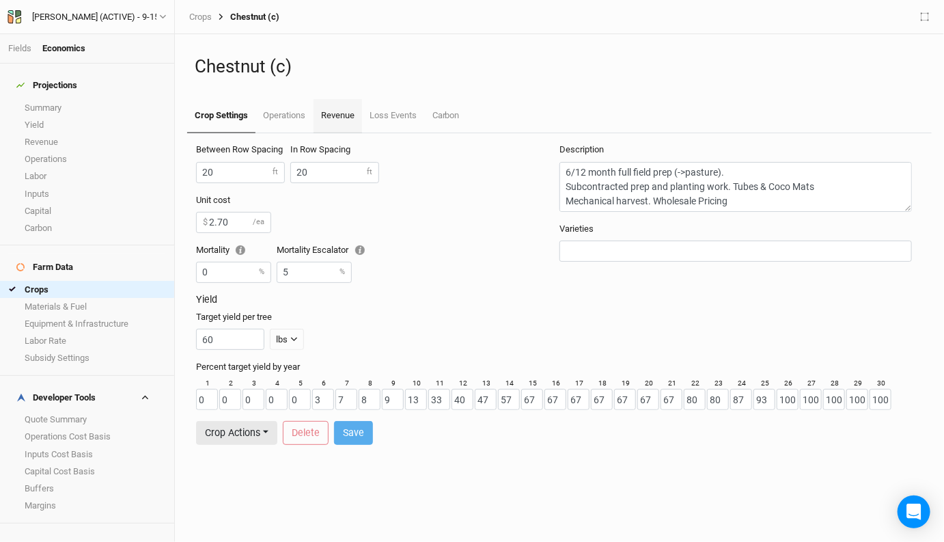
click at [344, 111] on link "Revenue" at bounding box center [337, 116] width 48 height 34
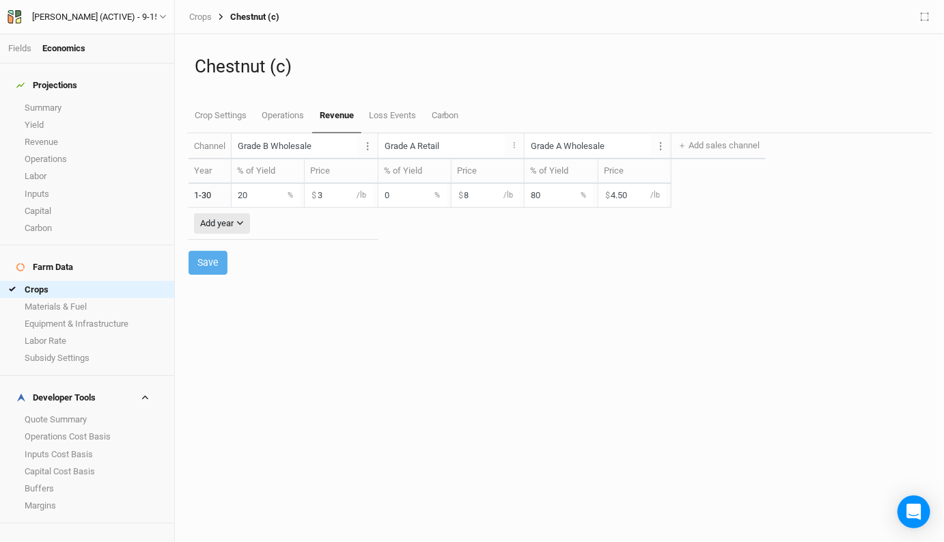
click at [602, 193] on input "4.50" at bounding box center [632, 195] width 68 height 23
type input "4.40"
click at [205, 260] on button "Save" at bounding box center [207, 263] width 39 height 24
click at [44, 102] on link "Summary" at bounding box center [87, 107] width 174 height 17
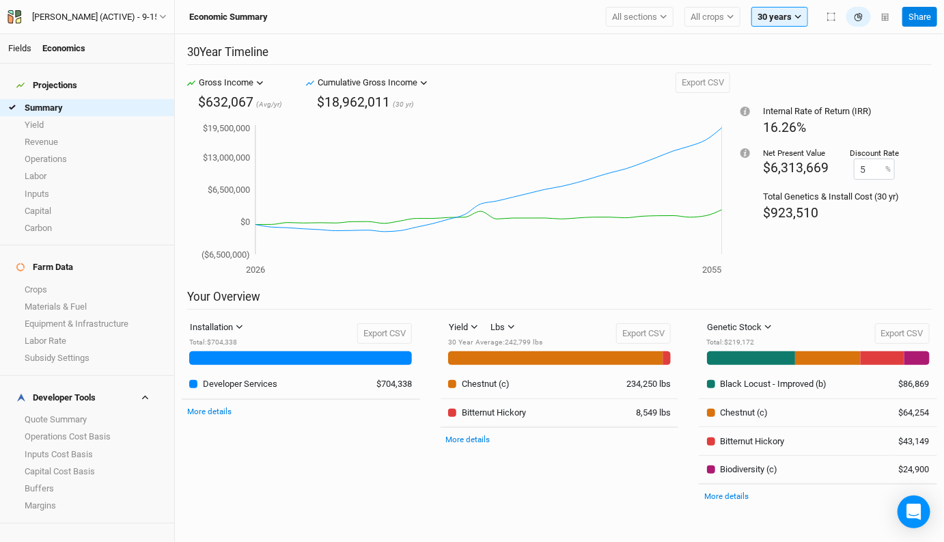
click at [10, 48] on link "Fields" at bounding box center [19, 48] width 23 height 10
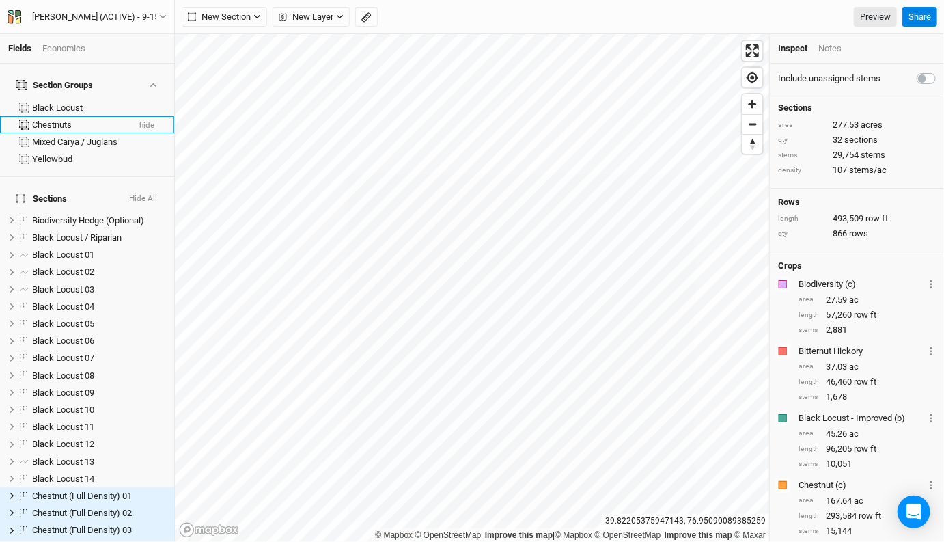
click at [152, 121] on button "hide" at bounding box center [147, 126] width 16 height 10
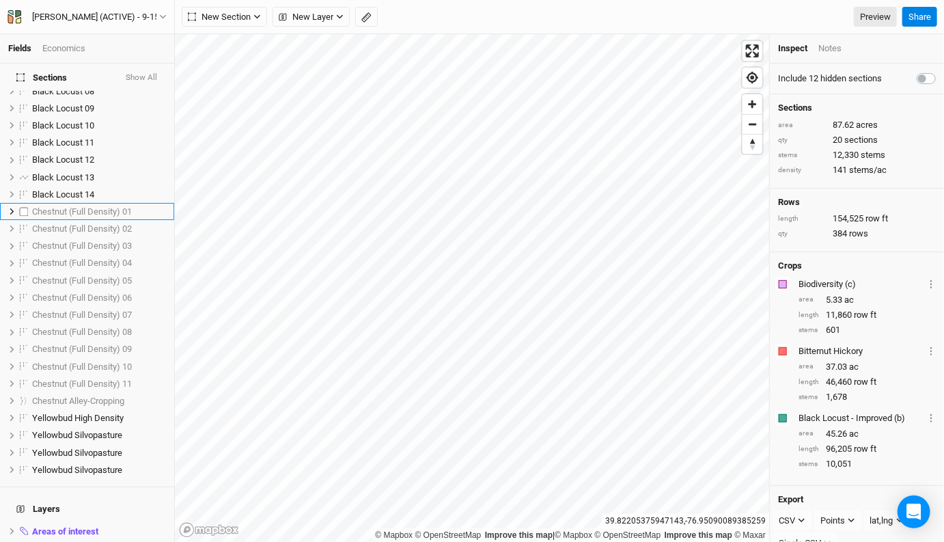
scroll to position [287, 0]
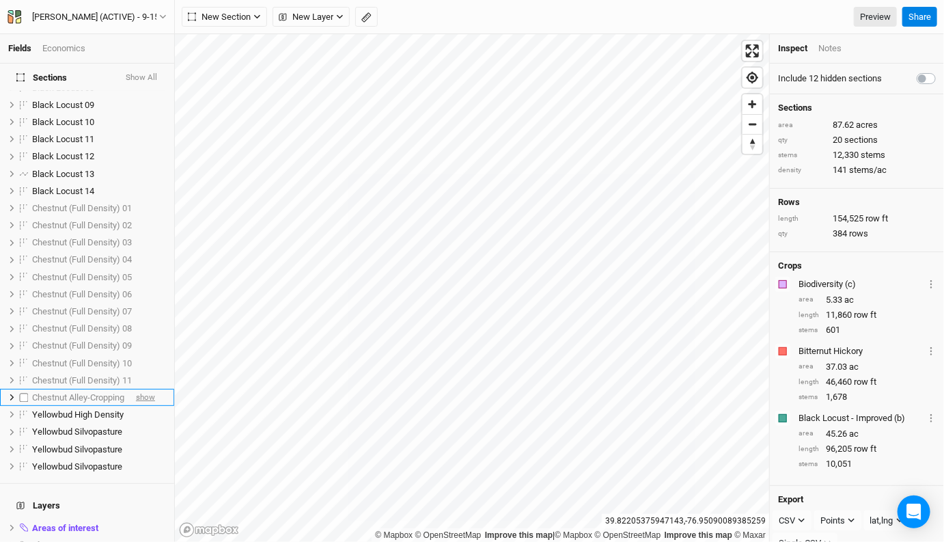
click at [148, 389] on span "show" at bounding box center [145, 397] width 19 height 17
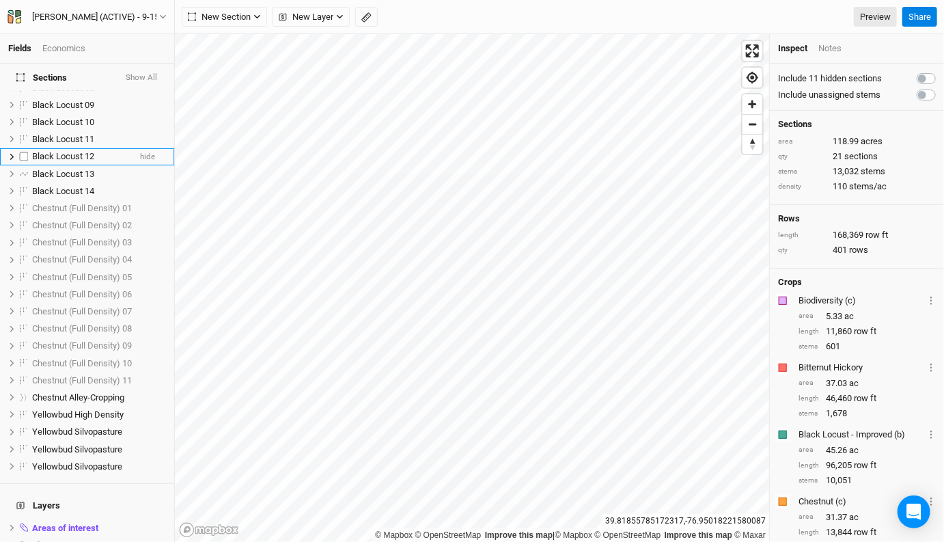
scroll to position [0, 0]
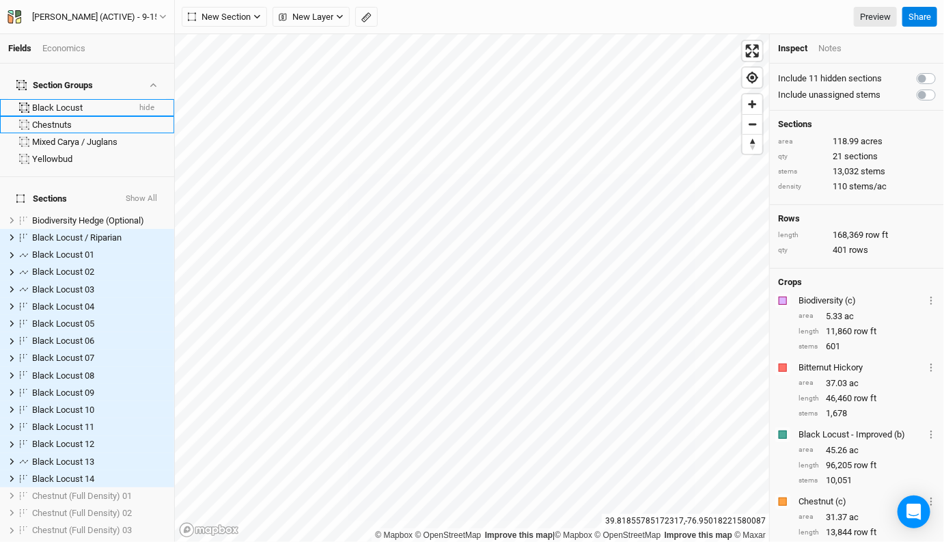
click at [148, 103] on button "hide" at bounding box center [147, 108] width 16 height 10
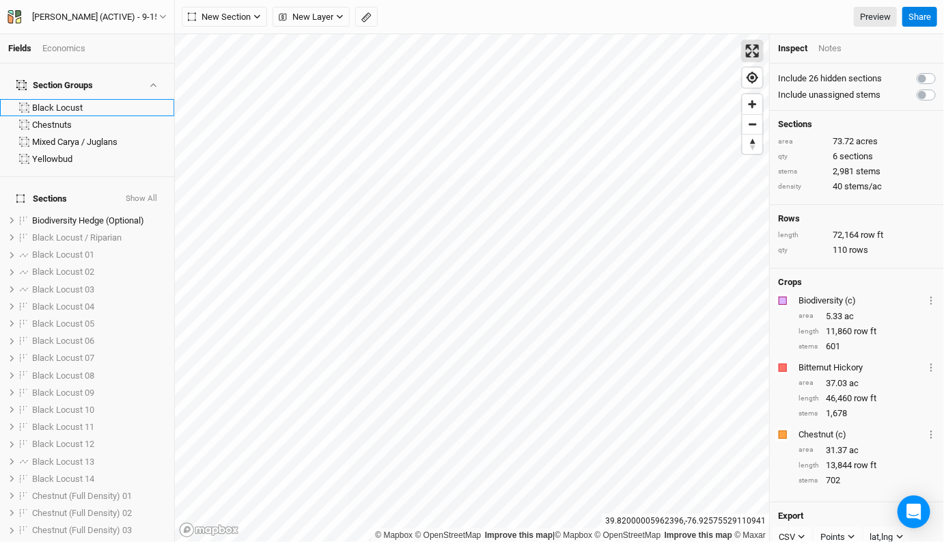
click at [744, 48] on span "Enter fullscreen" at bounding box center [752, 51] width 20 height 20
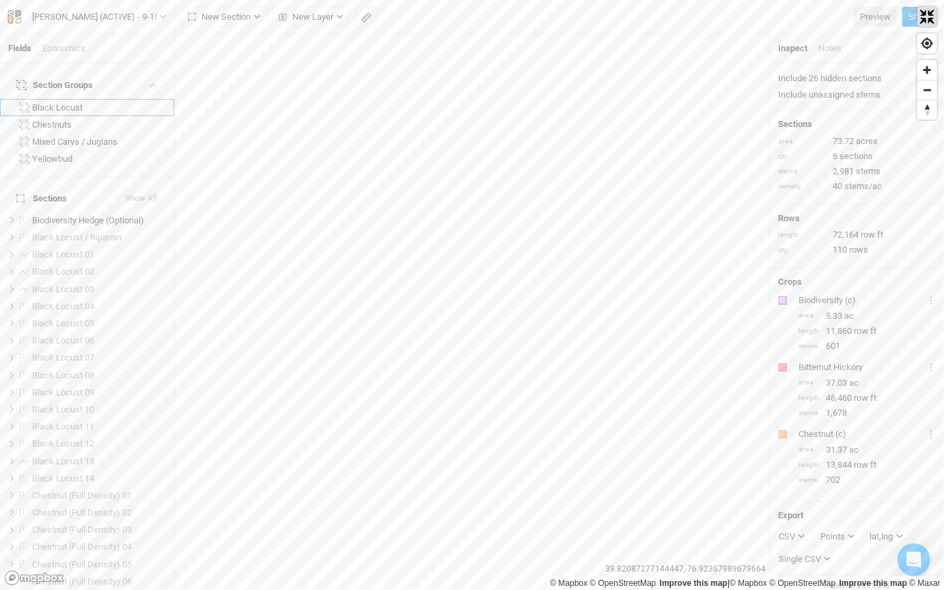
click at [921, 16] on span "Exit fullscreen" at bounding box center [927, 17] width 20 height 20
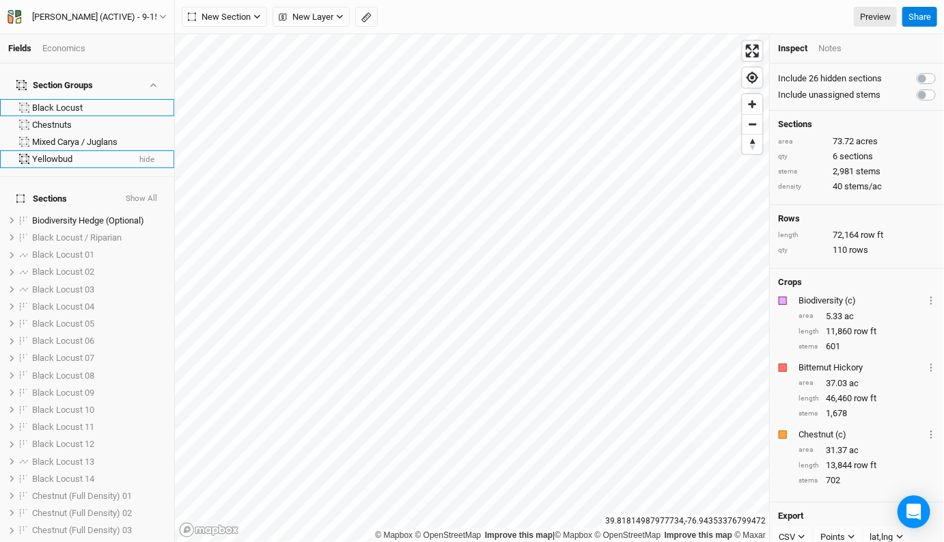
click at [148, 155] on button "hide" at bounding box center [147, 160] width 16 height 10
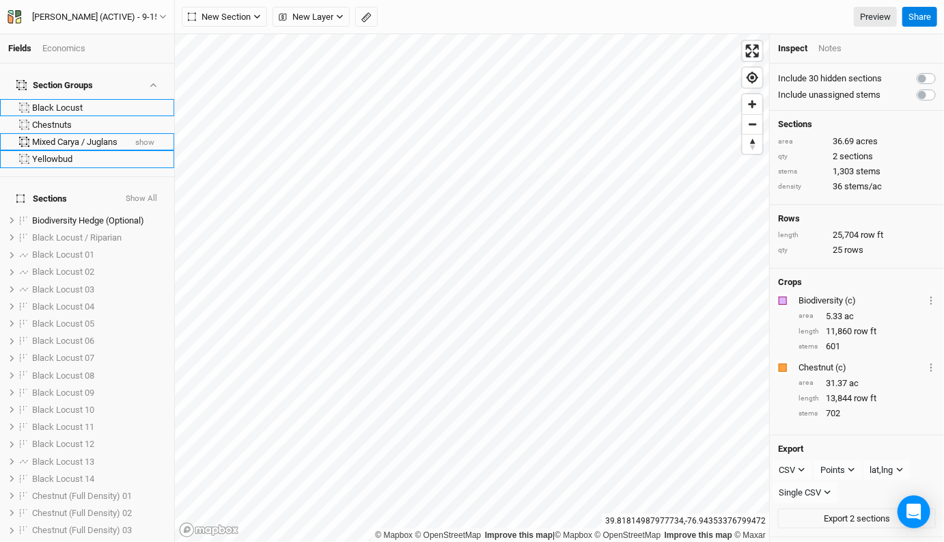
click at [149, 138] on button "show" at bounding box center [145, 143] width 20 height 10
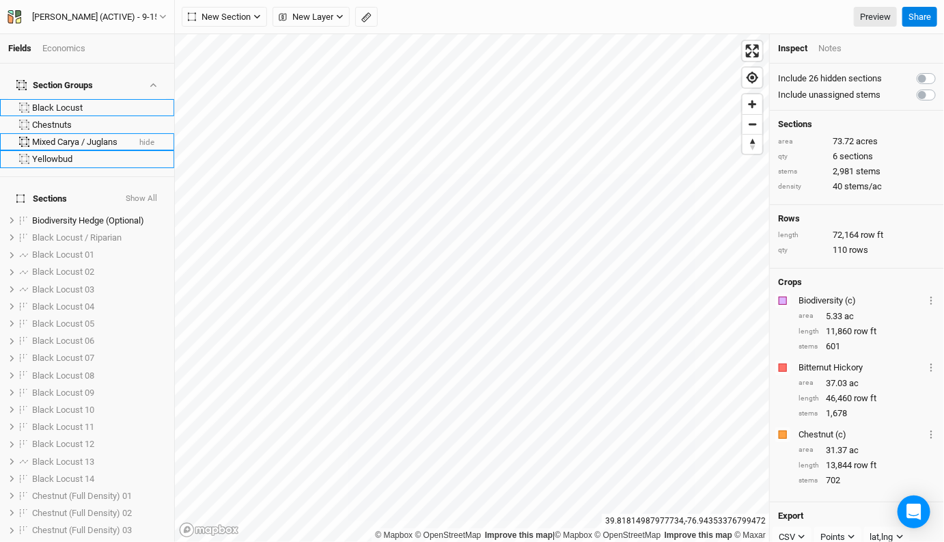
click at [149, 138] on button "hide" at bounding box center [147, 143] width 16 height 10
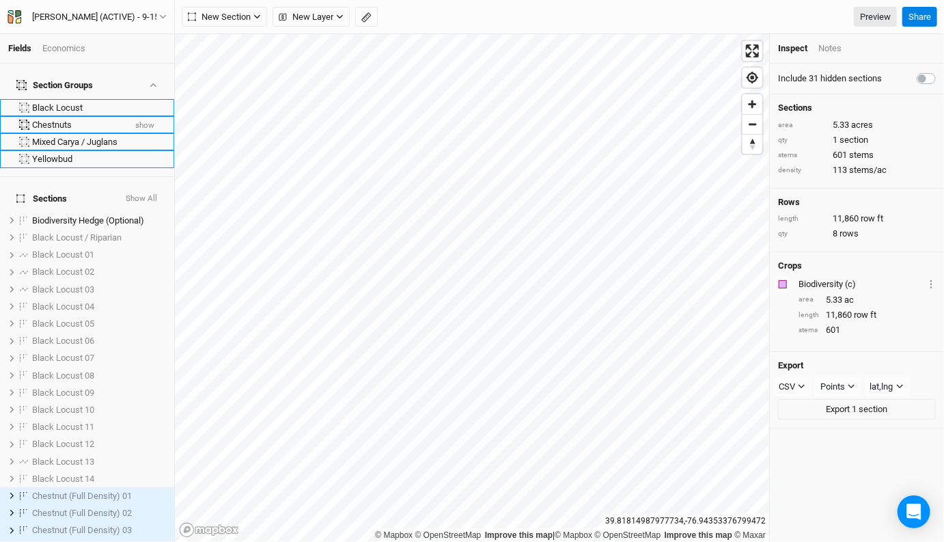
click at [145, 121] on button "show" at bounding box center [145, 126] width 20 height 10
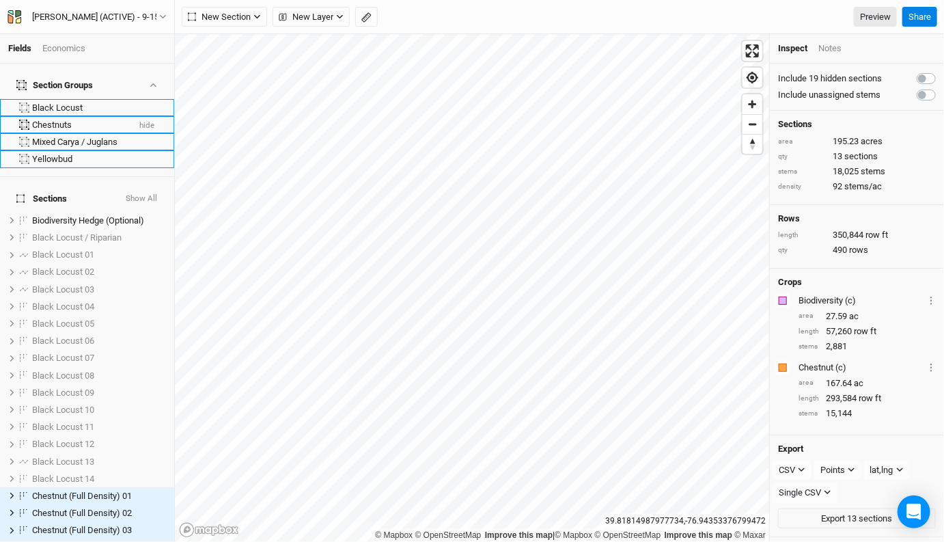
click at [145, 121] on button "hide" at bounding box center [147, 126] width 16 height 10
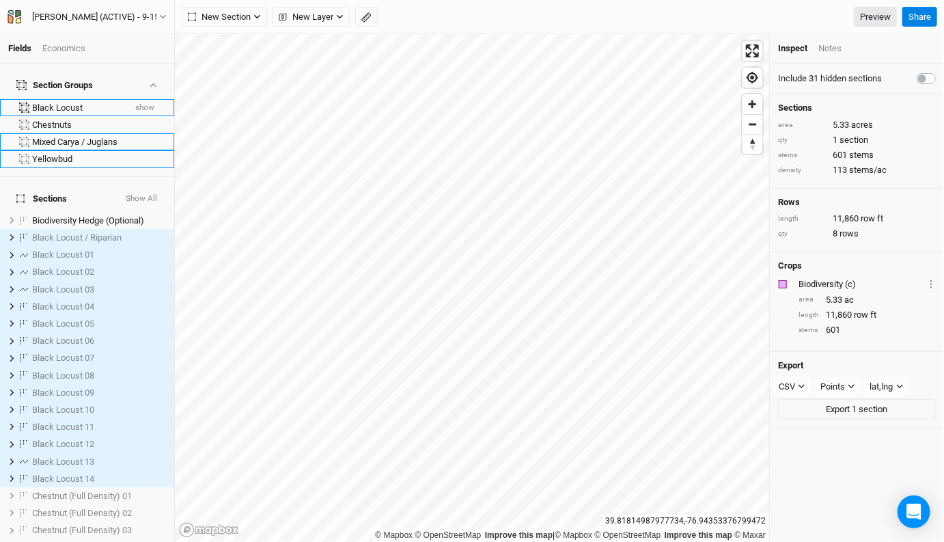
click at [146, 103] on button "show" at bounding box center [145, 108] width 20 height 10
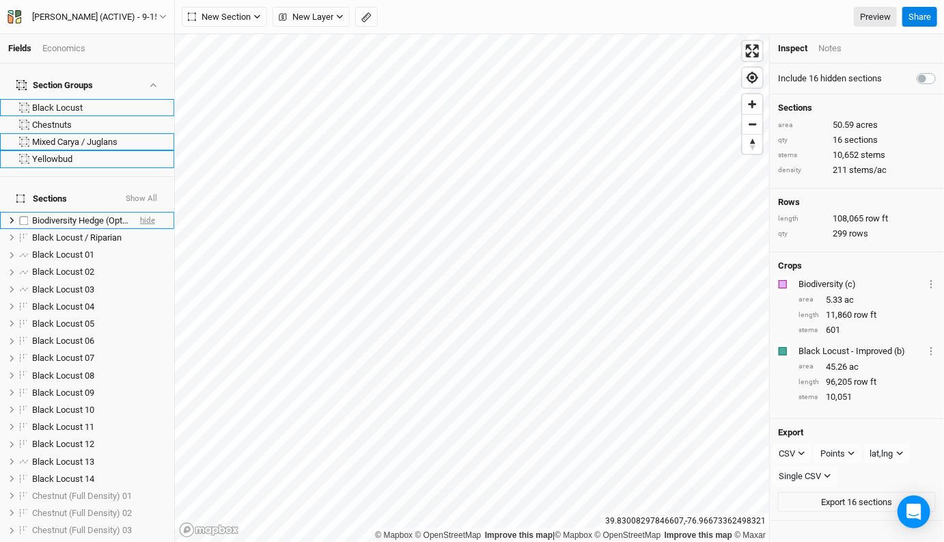
click at [152, 212] on span "hide" at bounding box center [147, 220] width 15 height 17
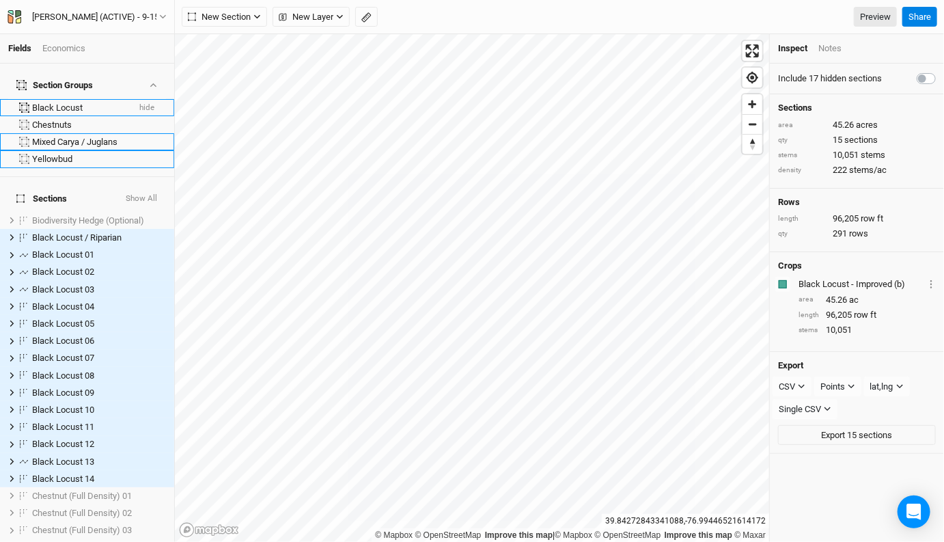
click at [70, 102] on div "Black Locust" at bounding box center [80, 107] width 96 height 11
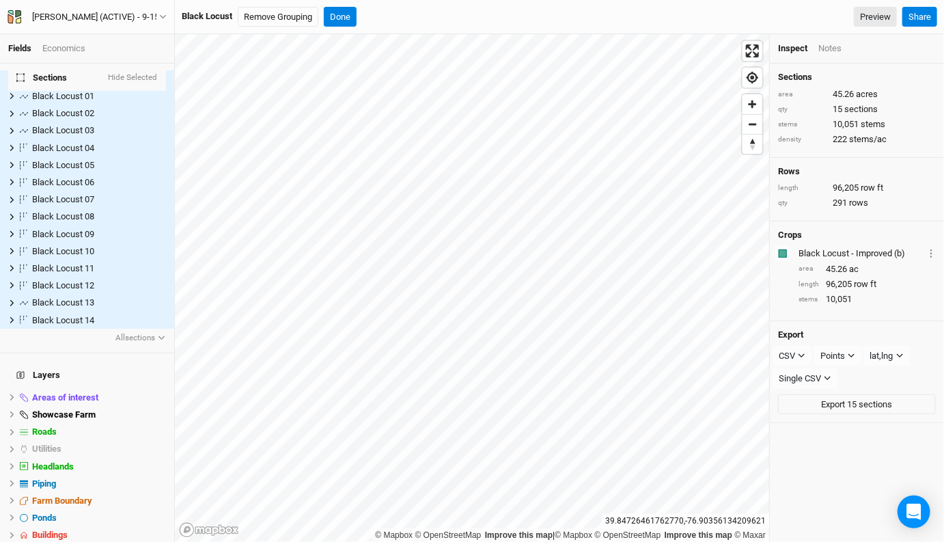
click at [806, 45] on div "Inspect" at bounding box center [792, 48] width 29 height 12
click at [341, 14] on button "Done" at bounding box center [340, 17] width 33 height 20
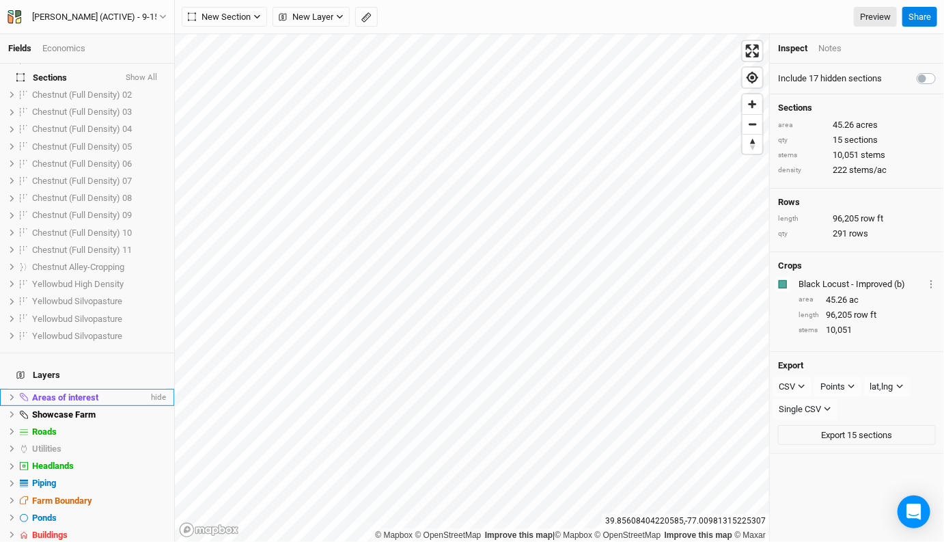
scroll to position [418, 0]
click at [158, 389] on span "hide" at bounding box center [157, 397] width 18 height 17
click at [120, 392] on div "Areas of interest" at bounding box center [88, 397] width 112 height 11
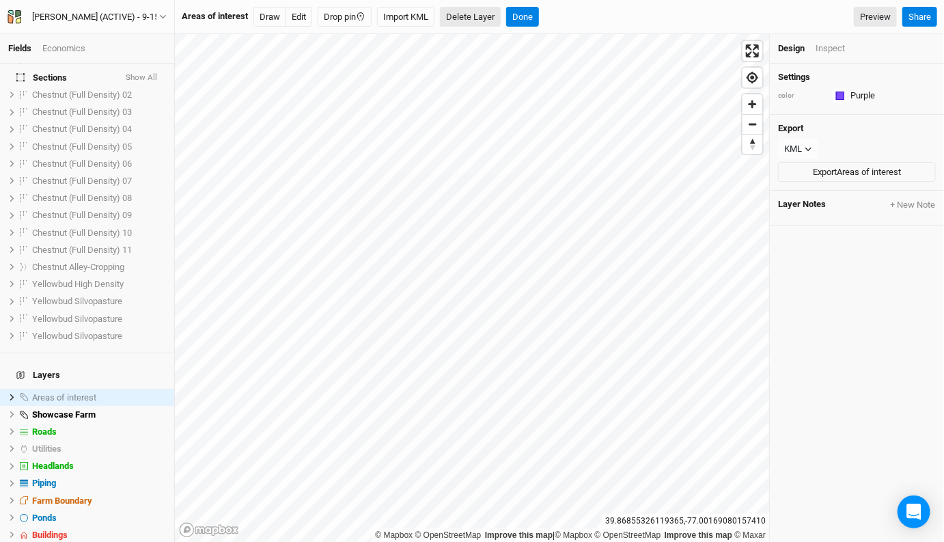
click at [462, 15] on button "Delete Layer" at bounding box center [470, 17] width 61 height 20
click at [497, 16] on button "Confirm" at bounding box center [500, 17] width 42 height 20
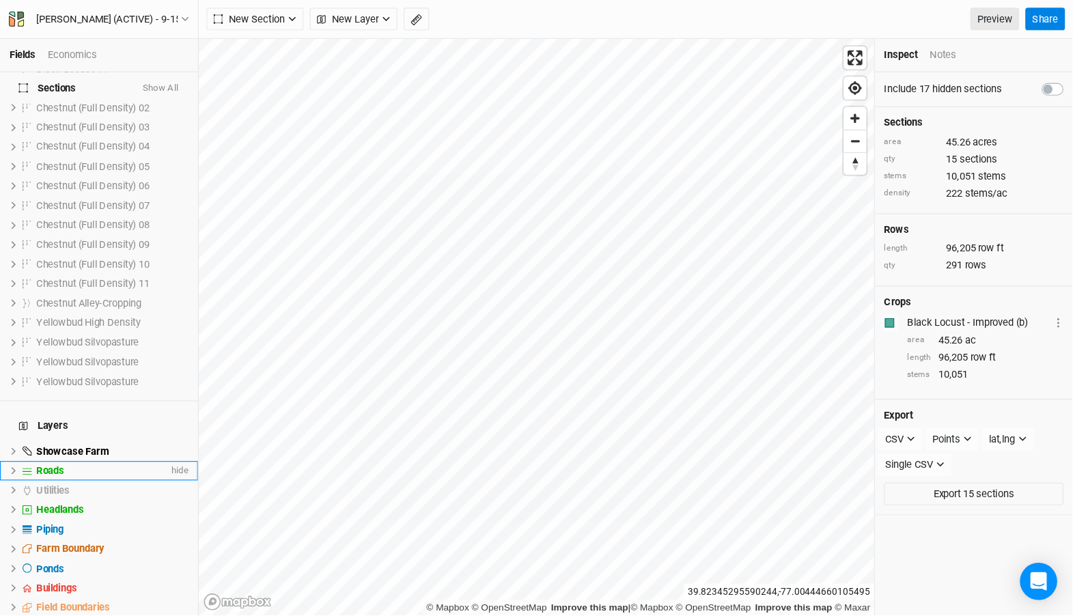
scroll to position [488, 0]
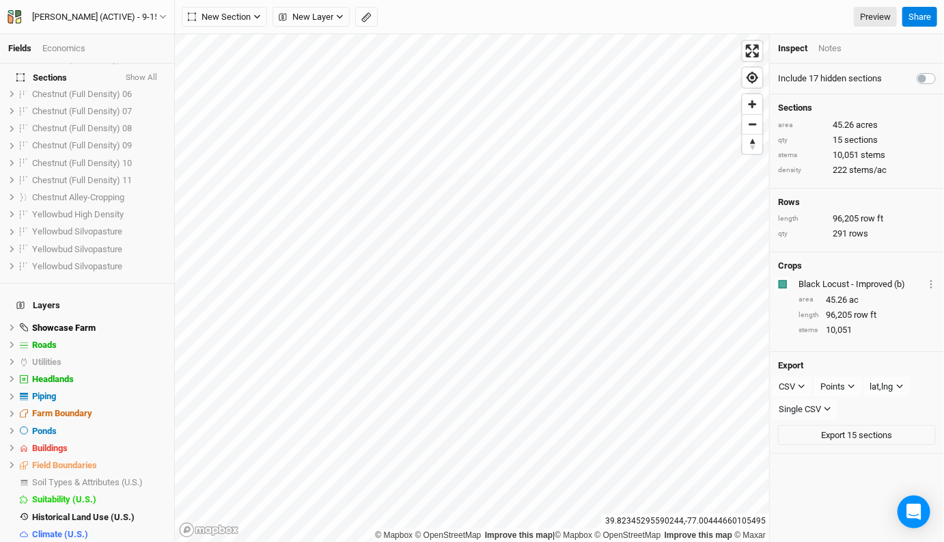
click at [109, 546] on div "Base Layer" at bounding box center [99, 551] width 134 height 11
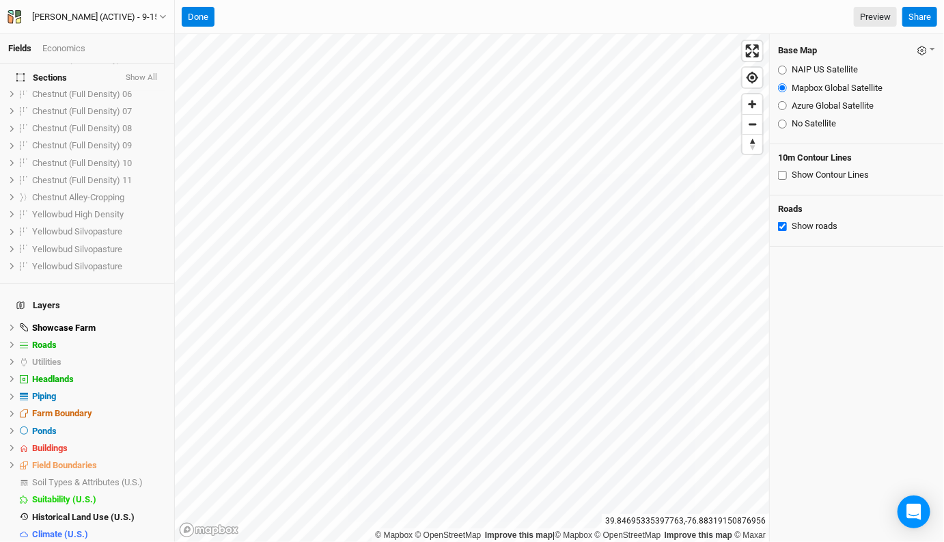
click at [783, 104] on input "Azure Global Satellite" at bounding box center [782, 105] width 9 height 9
radio input "true"
click at [195, 17] on button "Done" at bounding box center [198, 17] width 33 height 20
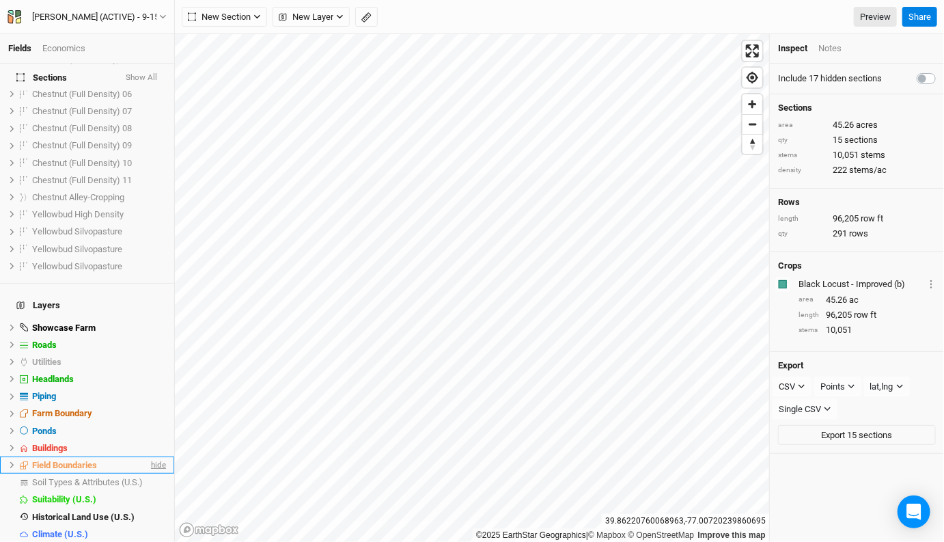
click at [159, 456] on span "hide" at bounding box center [157, 464] width 18 height 17
click at [154, 405] on span "hide" at bounding box center [157, 413] width 18 height 17
click at [156, 405] on span "show" at bounding box center [155, 413] width 22 height 17
click at [158, 319] on span "hide" at bounding box center [157, 327] width 18 height 17
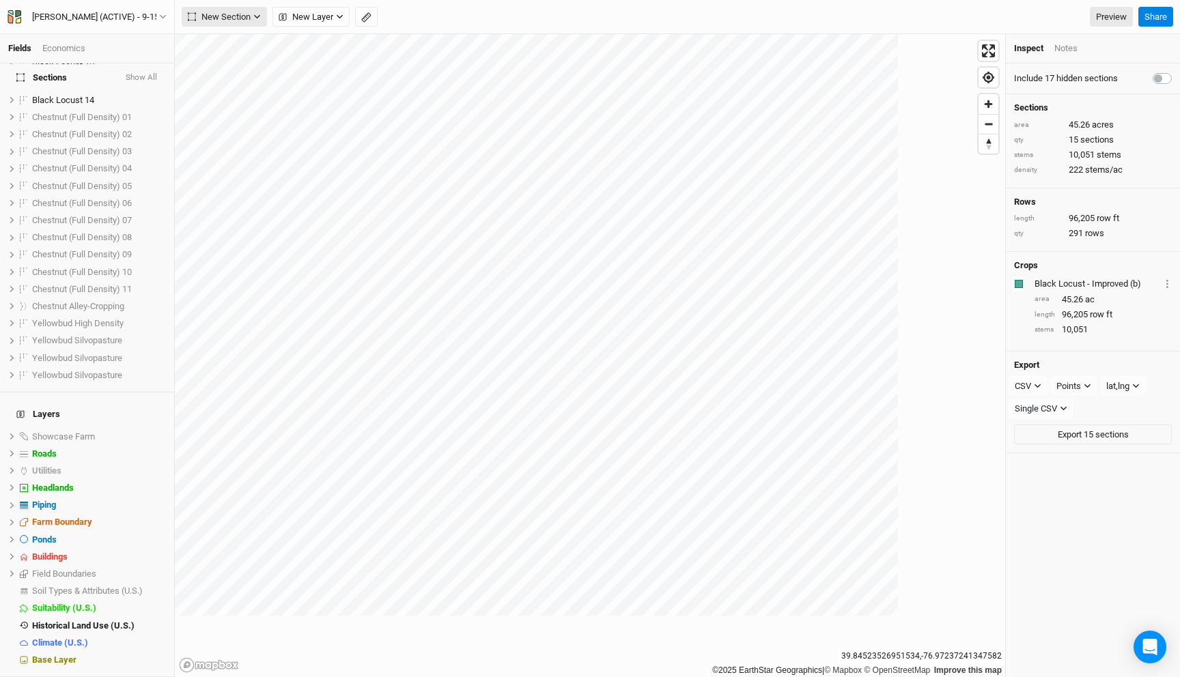
scroll to position [352, 0]
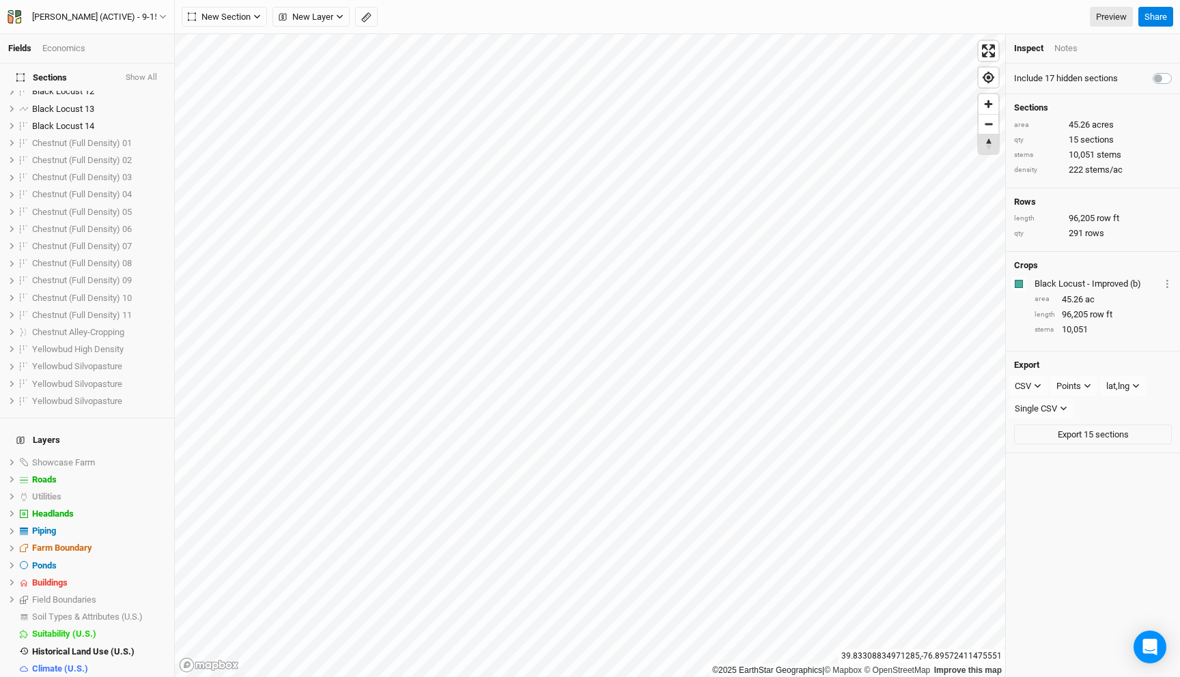
click at [991, 144] on span "Reset bearing to north" at bounding box center [989, 144] width 20 height 19
click at [93, 657] on div "Base Layer" at bounding box center [99, 686] width 134 height 11
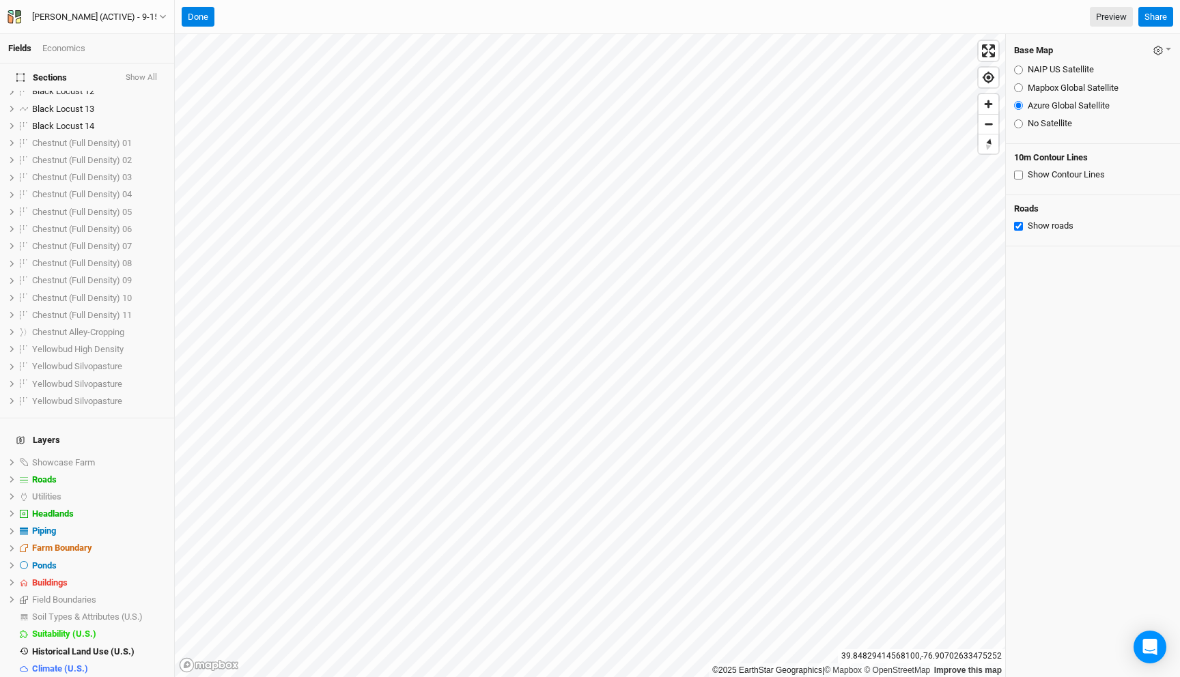
click at [1016, 124] on input "No Satellite" at bounding box center [1018, 124] width 9 height 9
radio input "true"
click at [1016, 277] on input "Darken background" at bounding box center [1018, 276] width 9 height 9
checkbox input "true"
click at [1017, 222] on input "Show roads" at bounding box center [1018, 226] width 9 height 9
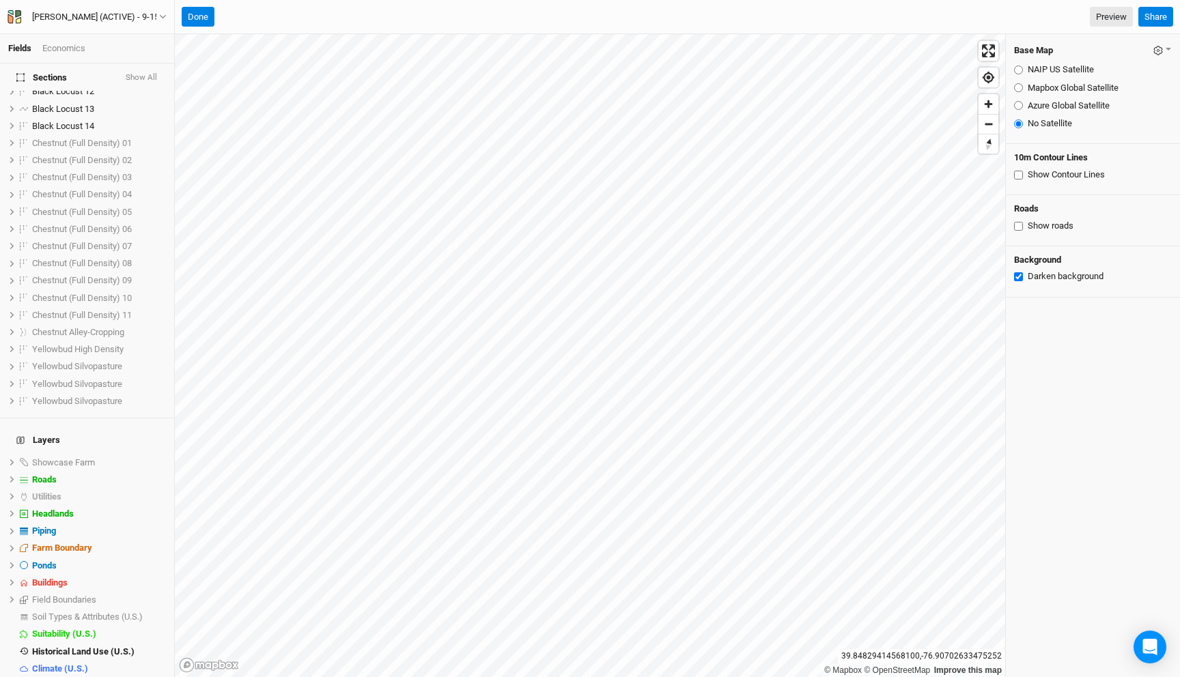
click at [1019, 225] on input "Show roads" at bounding box center [1018, 226] width 9 height 9
checkbox input "true"
click at [156, 540] on span "hide" at bounding box center [157, 548] width 18 height 17
click at [156, 540] on span "show" at bounding box center [155, 548] width 22 height 17
click at [158, 454] on span "show" at bounding box center [155, 462] width 22 height 17
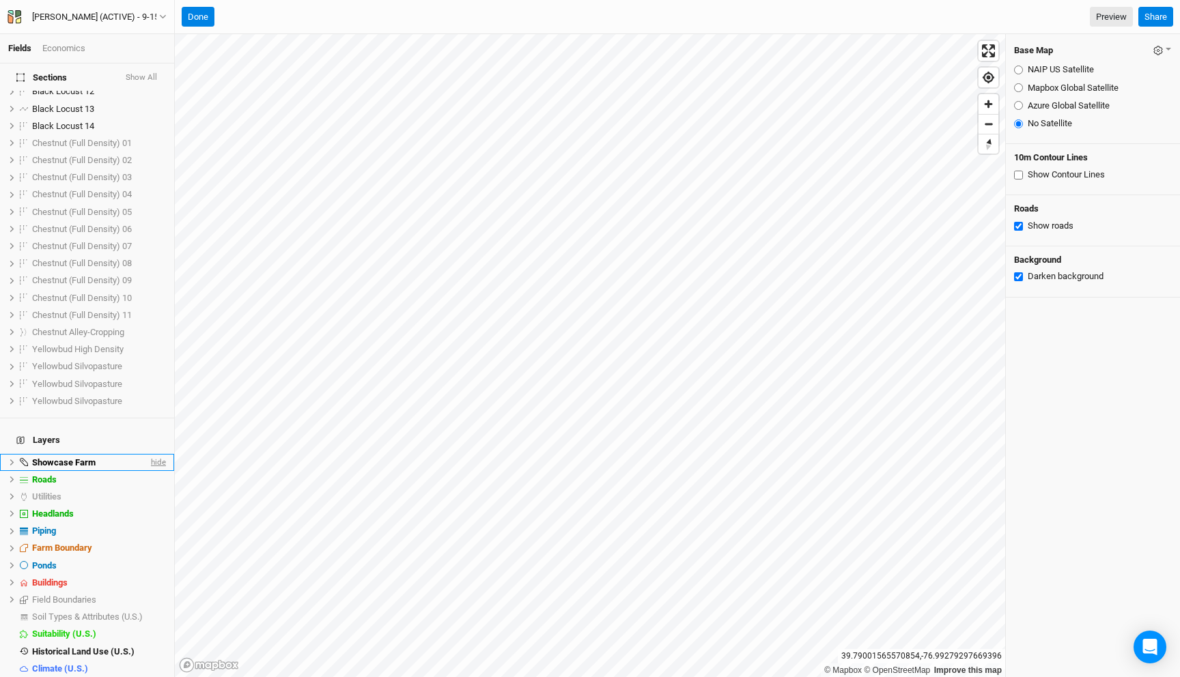
click at [158, 454] on span "hide" at bounding box center [157, 462] width 18 height 17
click at [158, 454] on span "show" at bounding box center [155, 462] width 22 height 17
click at [158, 454] on span "hide" at bounding box center [157, 462] width 18 height 17
click at [1017, 70] on input "NAIP US Satellite" at bounding box center [1018, 70] width 9 height 9
radio input "true"
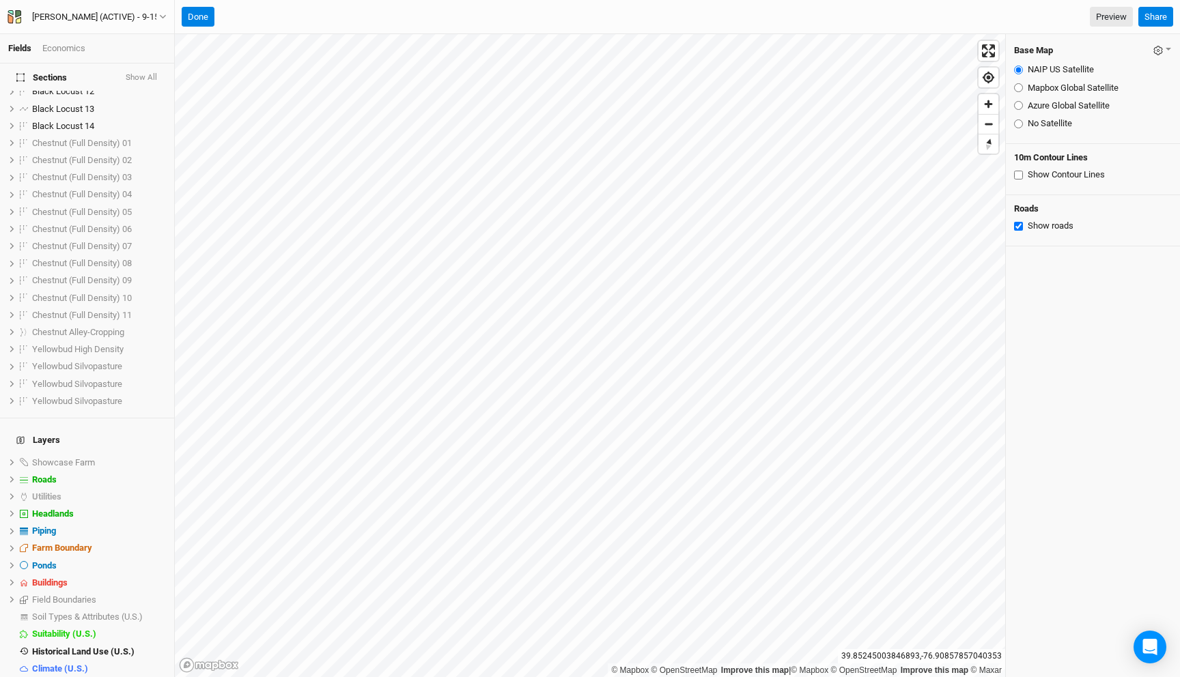
click at [1019, 87] on input "Mapbox Global Satellite" at bounding box center [1018, 87] width 9 height 9
radio input "true"
click at [1019, 104] on input "Azure Global Satellite" at bounding box center [1018, 105] width 9 height 9
radio input "true"
click at [202, 16] on button "Done" at bounding box center [198, 17] width 33 height 20
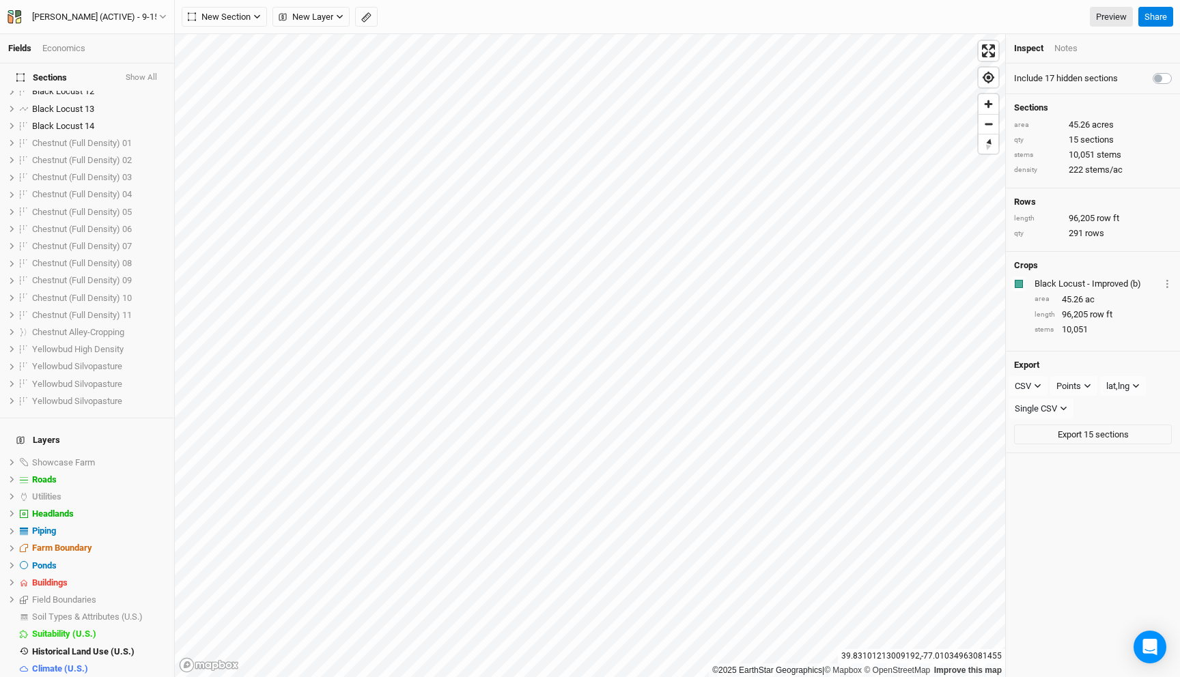
click at [64, 51] on div "Economics" at bounding box center [63, 48] width 43 height 12
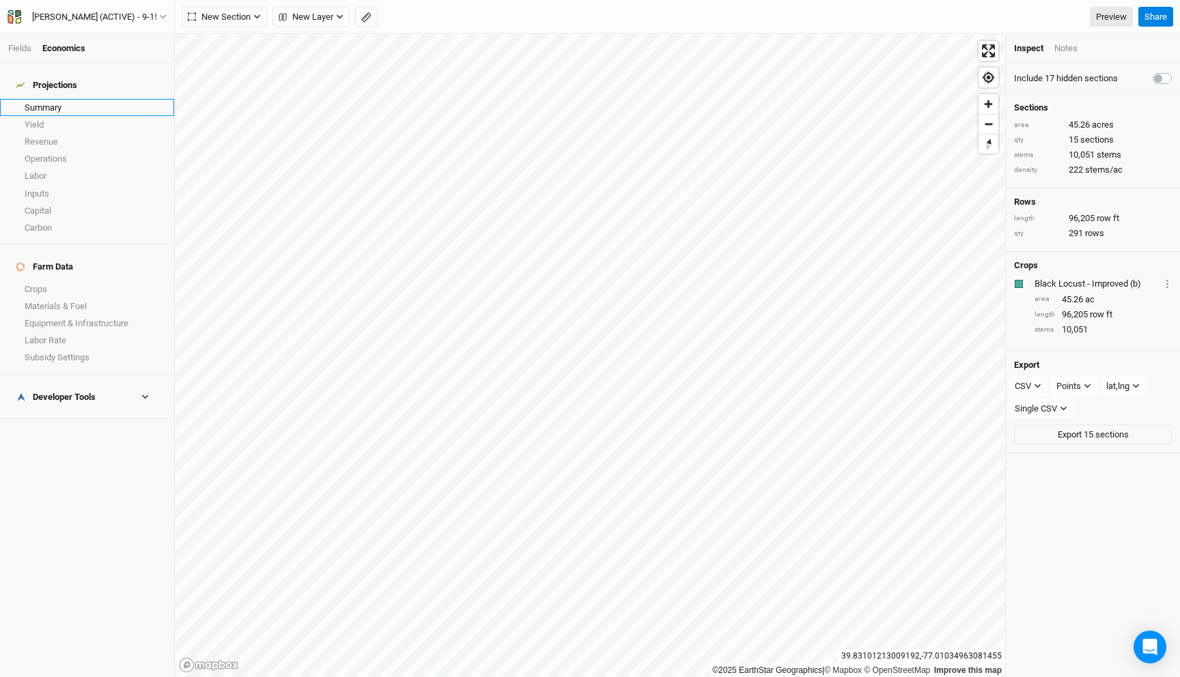
click at [51, 106] on link "Summary" at bounding box center [87, 107] width 174 height 17
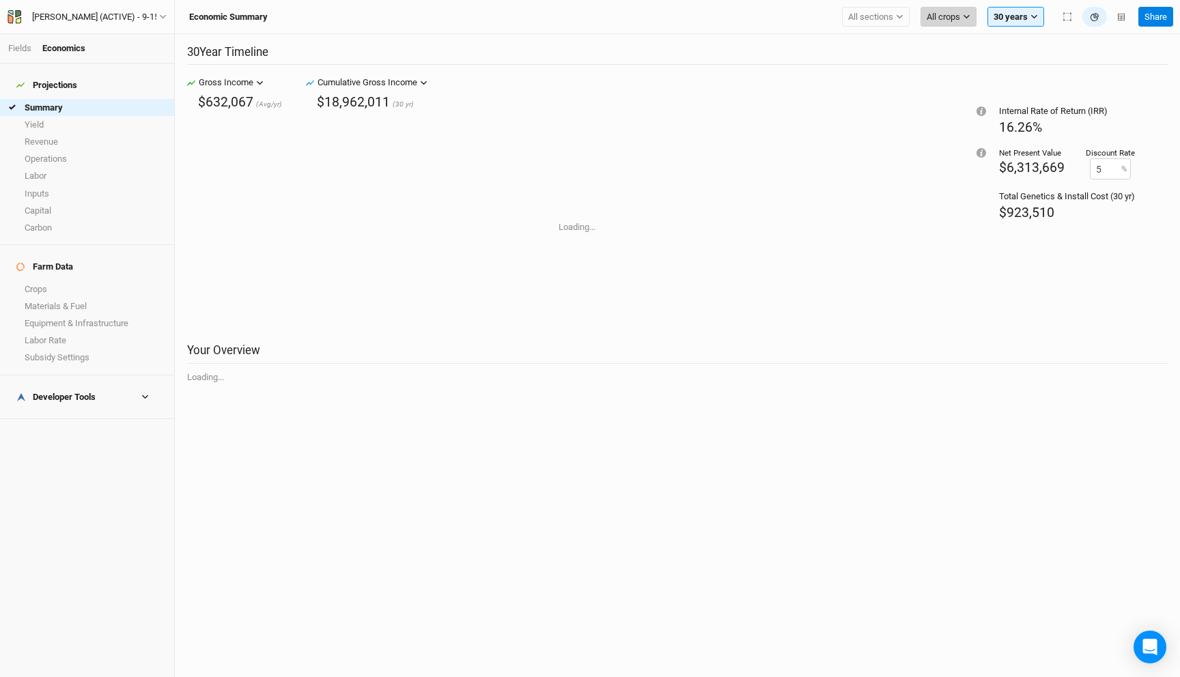
click at [940, 12] on span "All crops" at bounding box center [943, 17] width 33 height 14
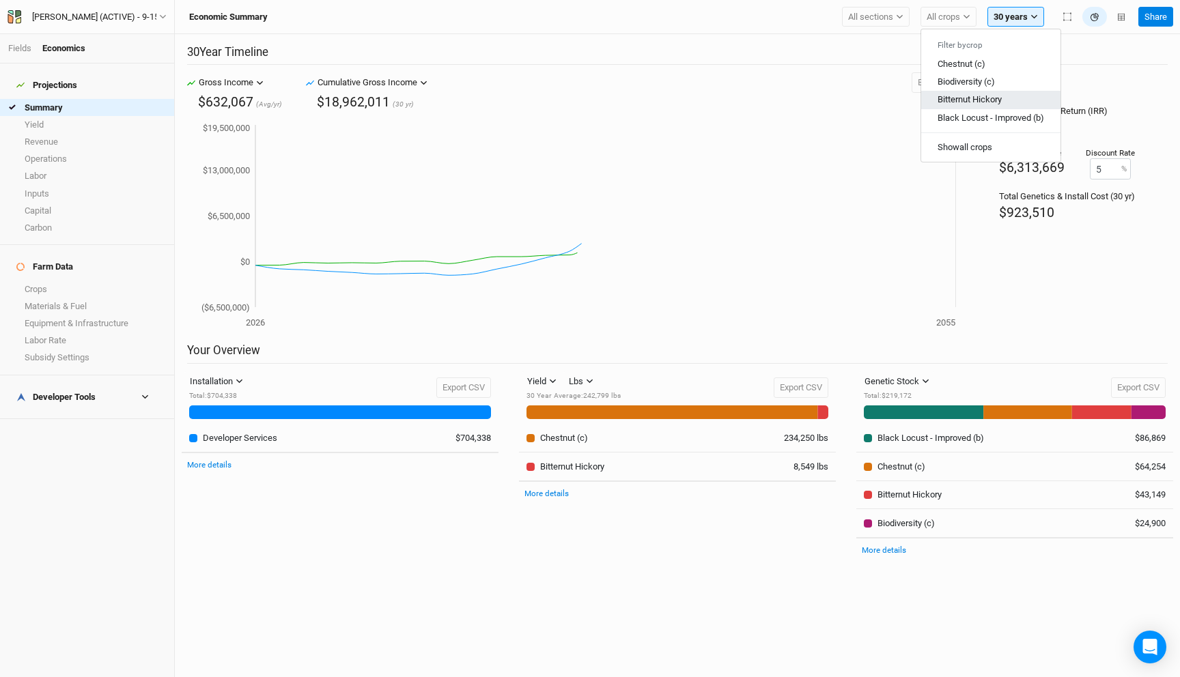
click at [969, 104] on span "Bitternut Hickory" at bounding box center [970, 99] width 64 height 10
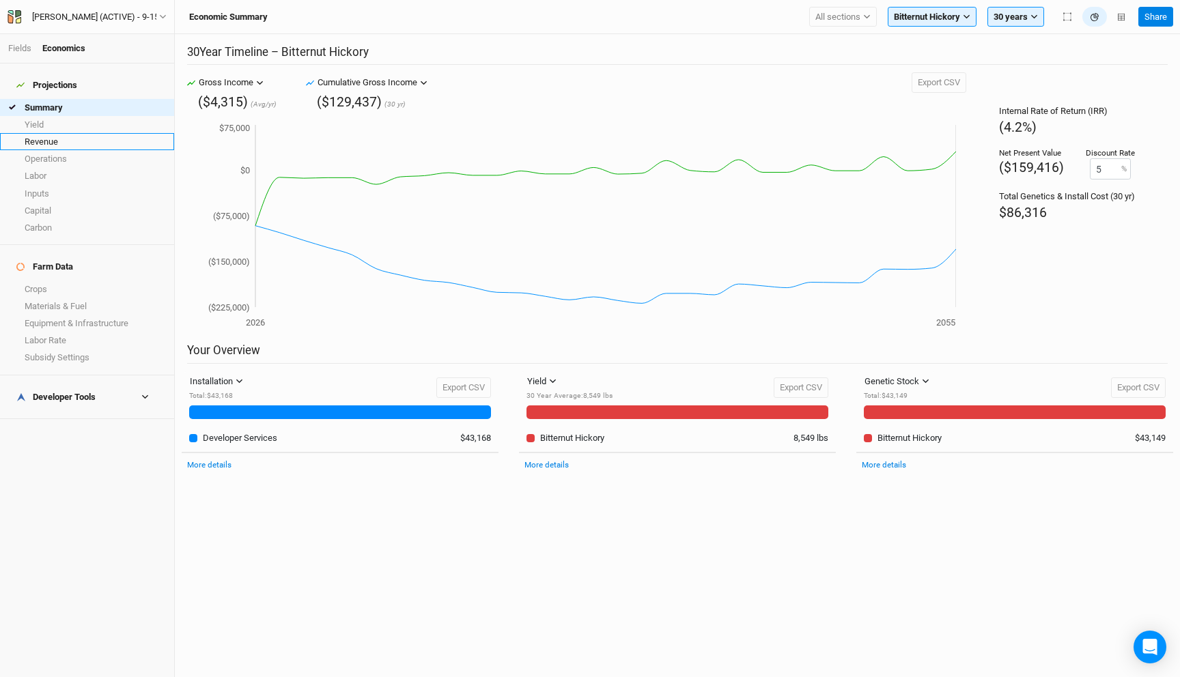
click at [56, 134] on link "Revenue" at bounding box center [87, 141] width 174 height 17
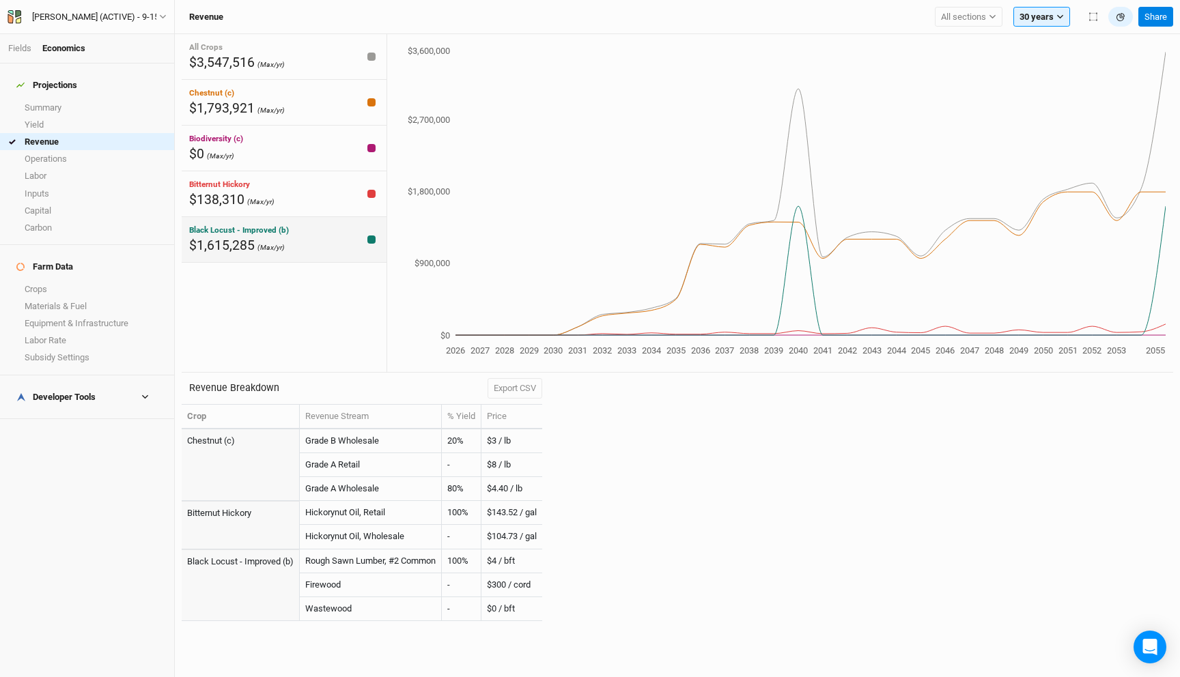
click at [334, 245] on div "Black Locust - Improved (b) $1,615,285 (Max/yr)" at bounding box center [284, 240] width 205 height 46
click at [340, 93] on div "Chestnut (c) $1,793,921 (Max/yr)" at bounding box center [284, 103] width 205 height 46
click at [336, 46] on div "All Crops $3,547,516 (Max/yr)" at bounding box center [284, 57] width 205 height 46
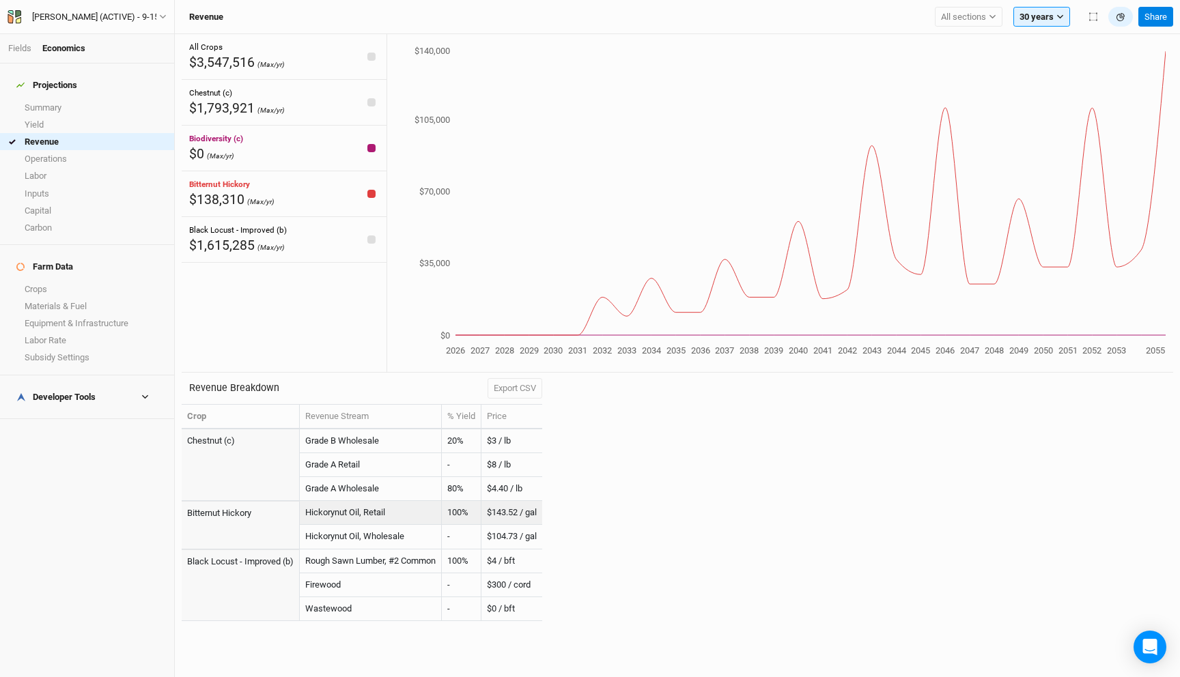
click at [525, 511] on td "$143.52 / gal" at bounding box center [511, 513] width 61 height 24
click at [533, 514] on td "$143.52 / gal" at bounding box center [511, 513] width 61 height 24
click at [72, 101] on link "Summary" at bounding box center [87, 107] width 174 height 17
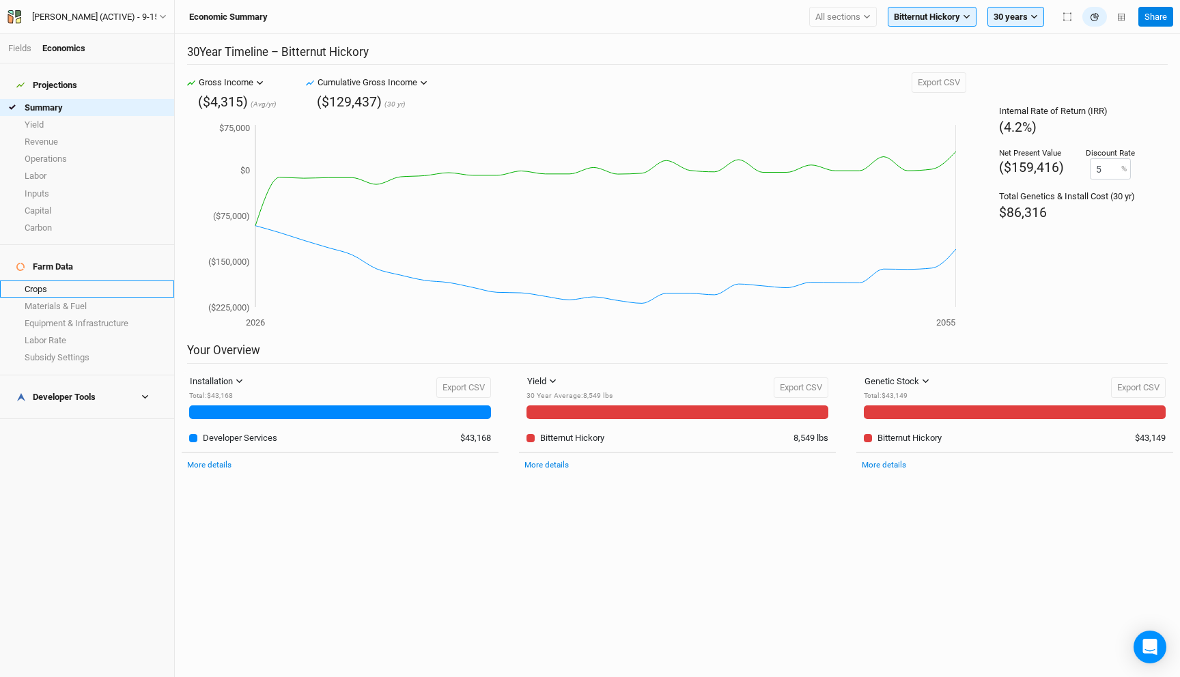
click at [47, 281] on link "Crops" at bounding box center [87, 289] width 174 height 17
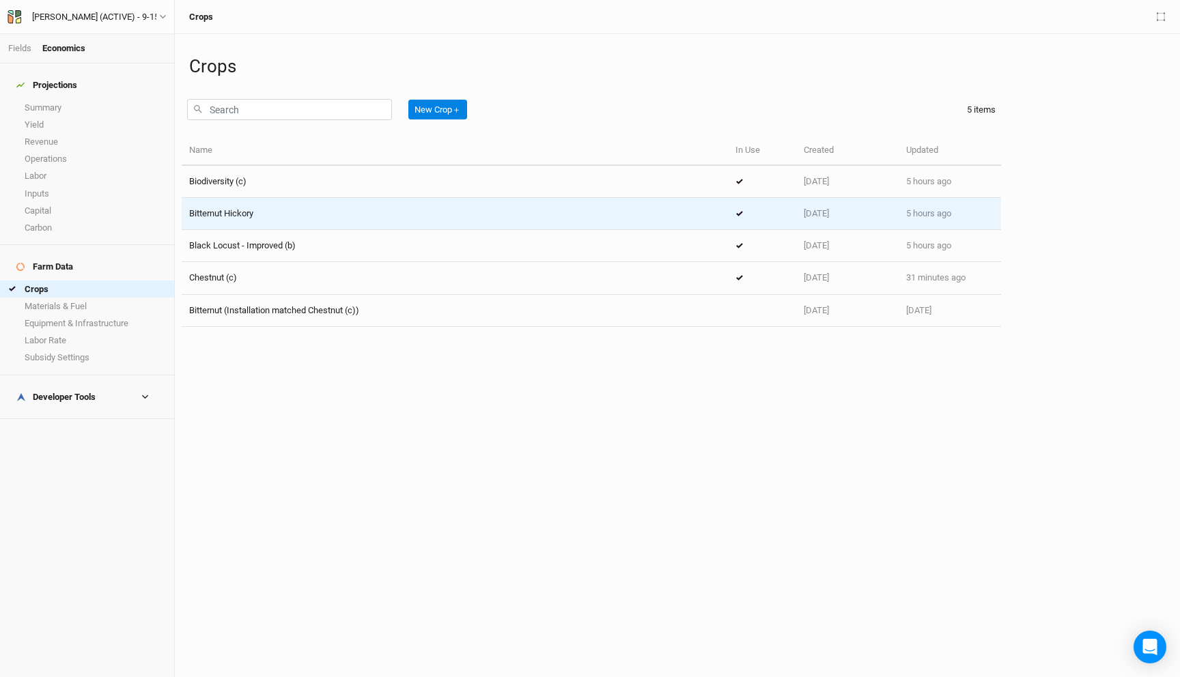
click at [309, 220] on td "Bitternut Hickory" at bounding box center [455, 214] width 546 height 32
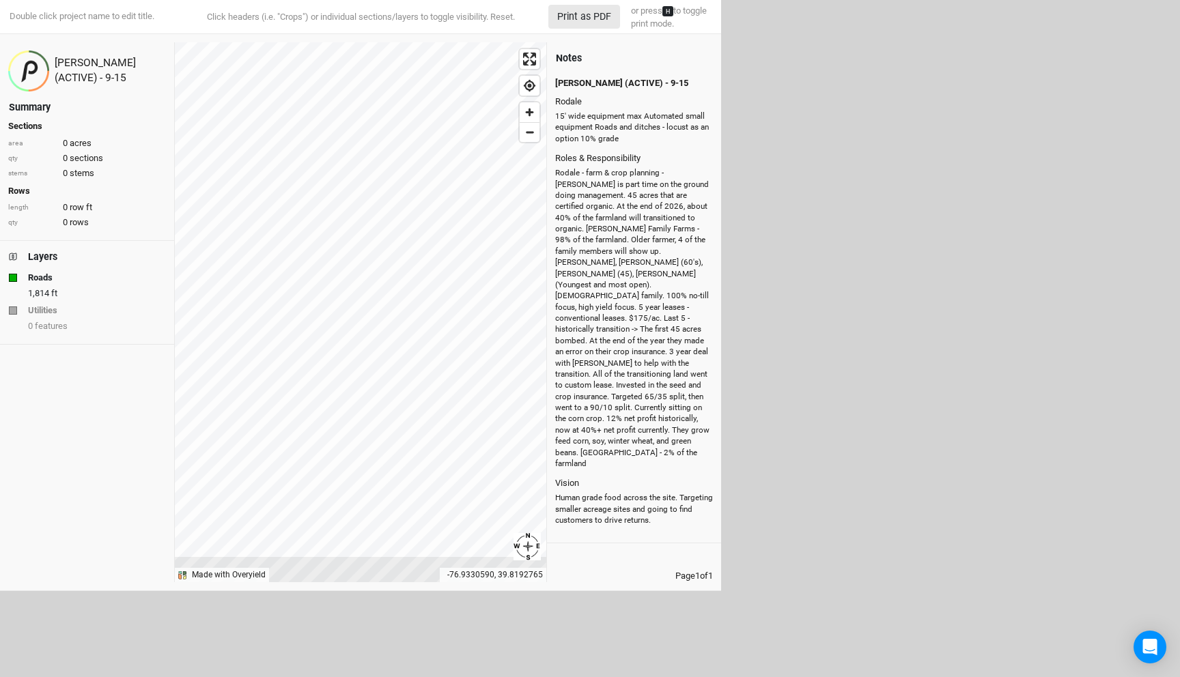
click at [571, 58] on div "Notes" at bounding box center [569, 58] width 26 height 14
